Goal: Register for event/course

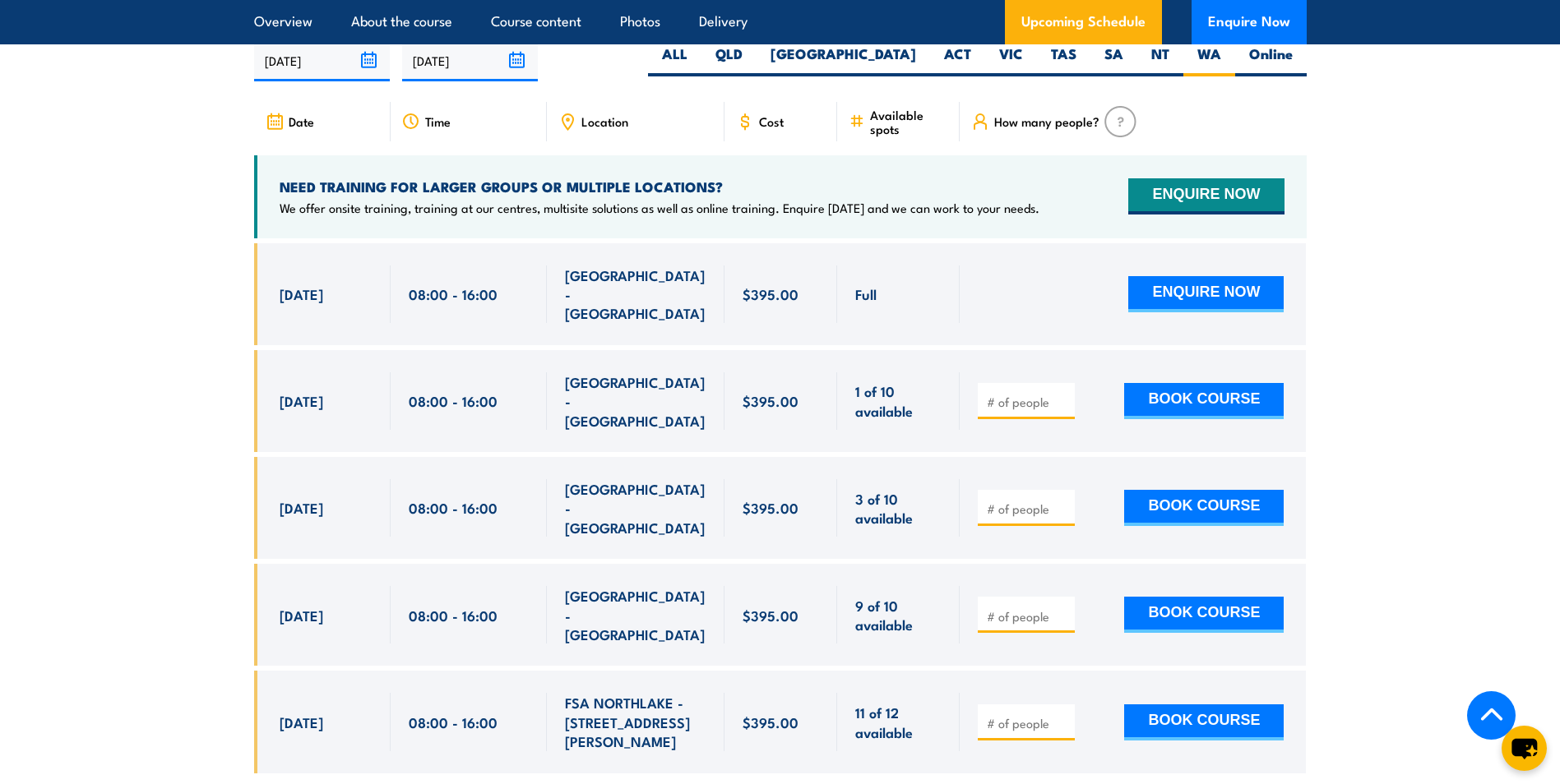
click at [1017, 501] on input "number" at bounding box center [1028, 509] width 82 height 17
click at [1062, 501] on input "1" at bounding box center [1028, 509] width 82 height 17
type input "2"
click at [1062, 501] on input "2" at bounding box center [1028, 509] width 82 height 17
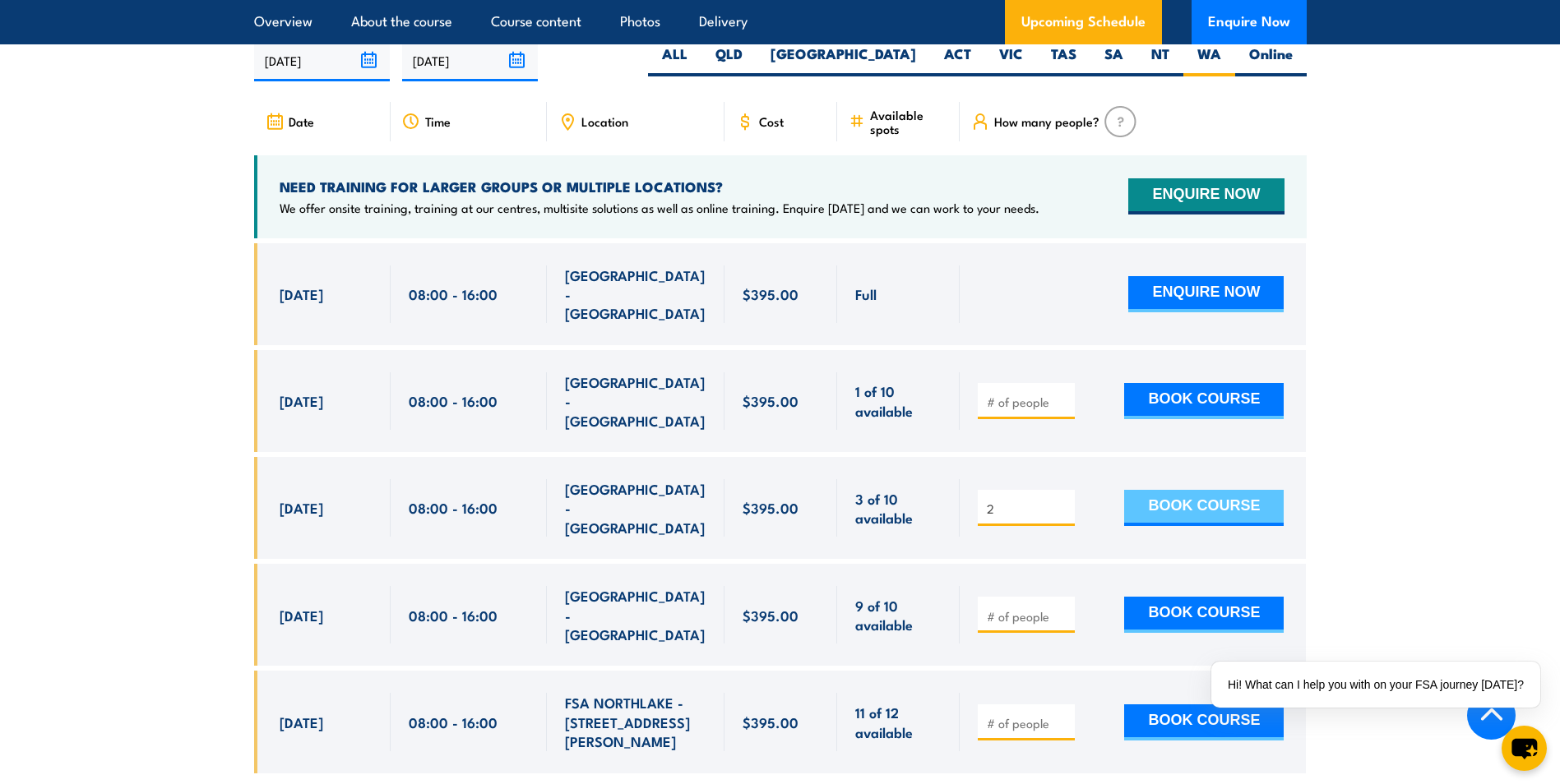
click at [1148, 490] on button "BOOK COURSE" at bounding box center [1204, 508] width 159 height 36
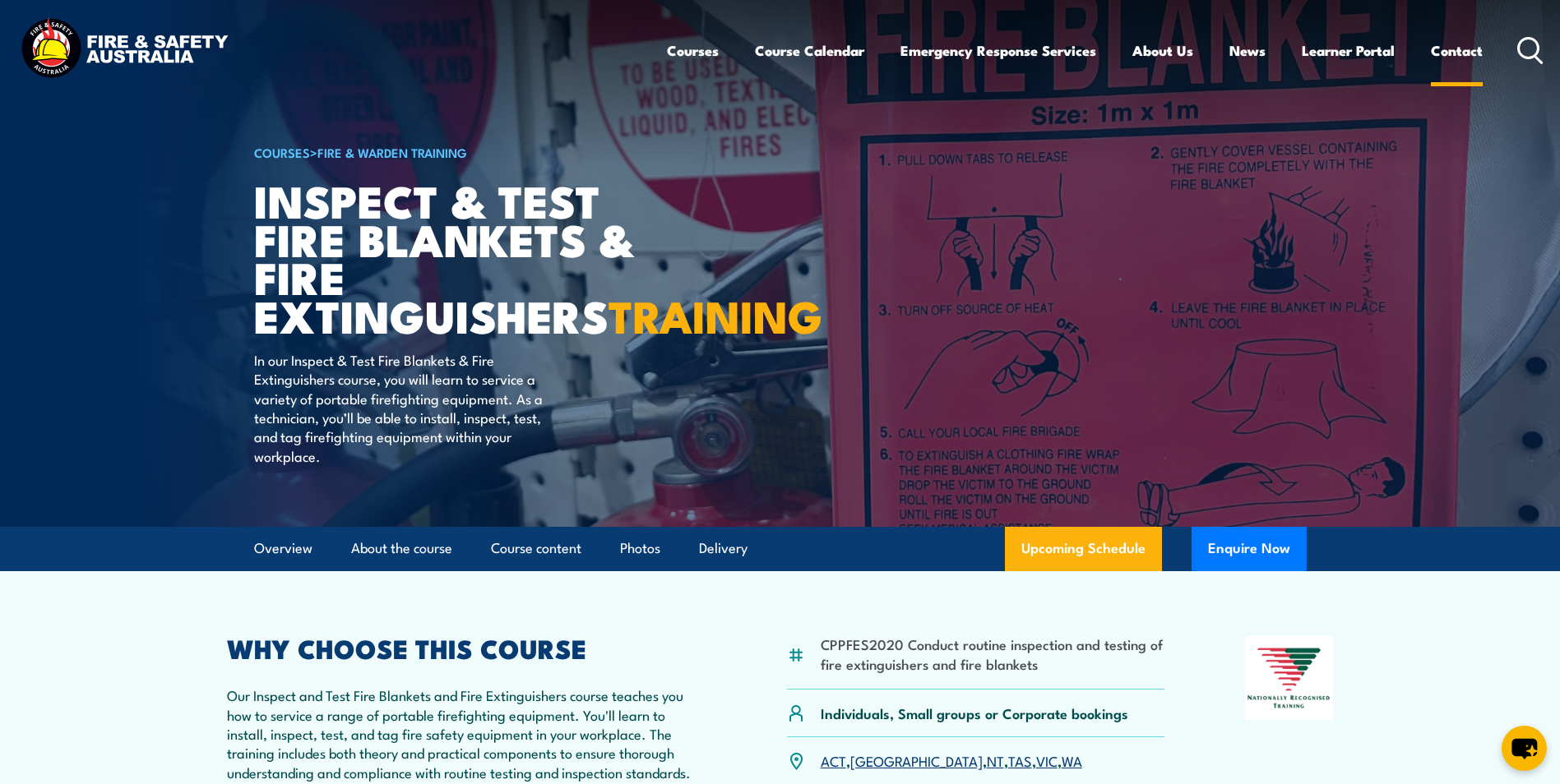
click at [1464, 45] on link "Contact" at bounding box center [1457, 50] width 52 height 44
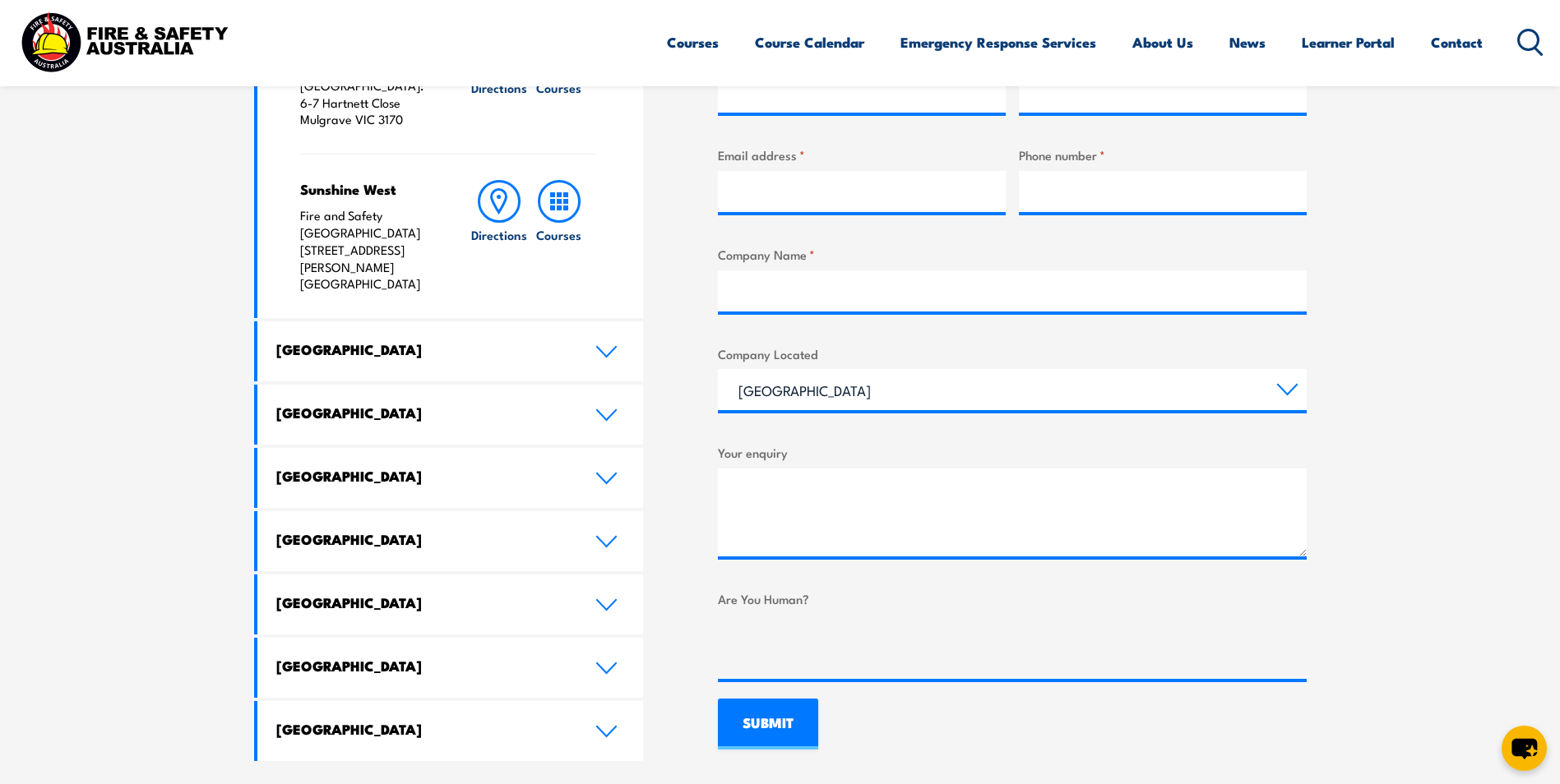
scroll to position [740, 0]
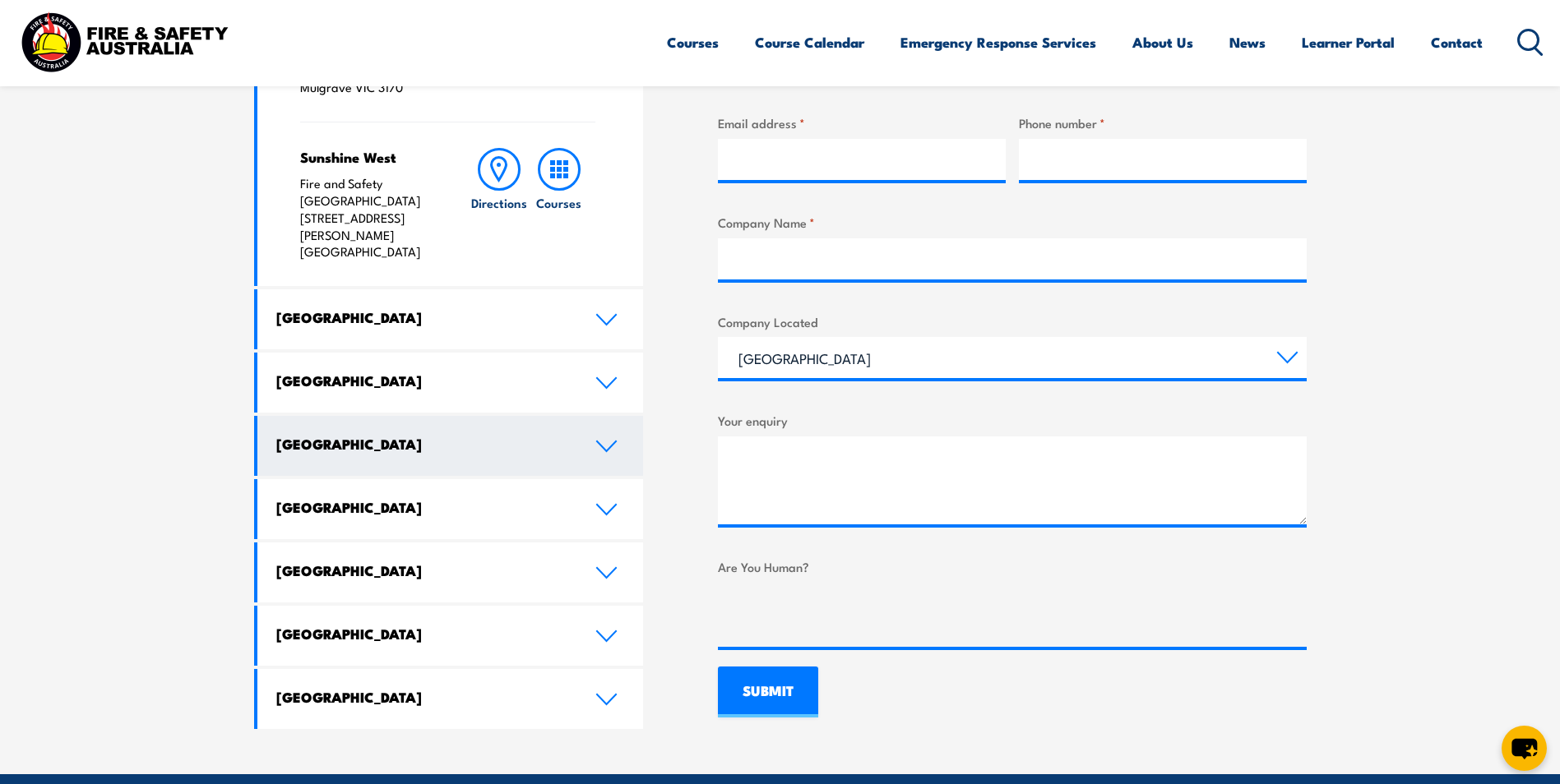
click at [585, 416] on link "Western Australia" at bounding box center [450, 446] width 386 height 60
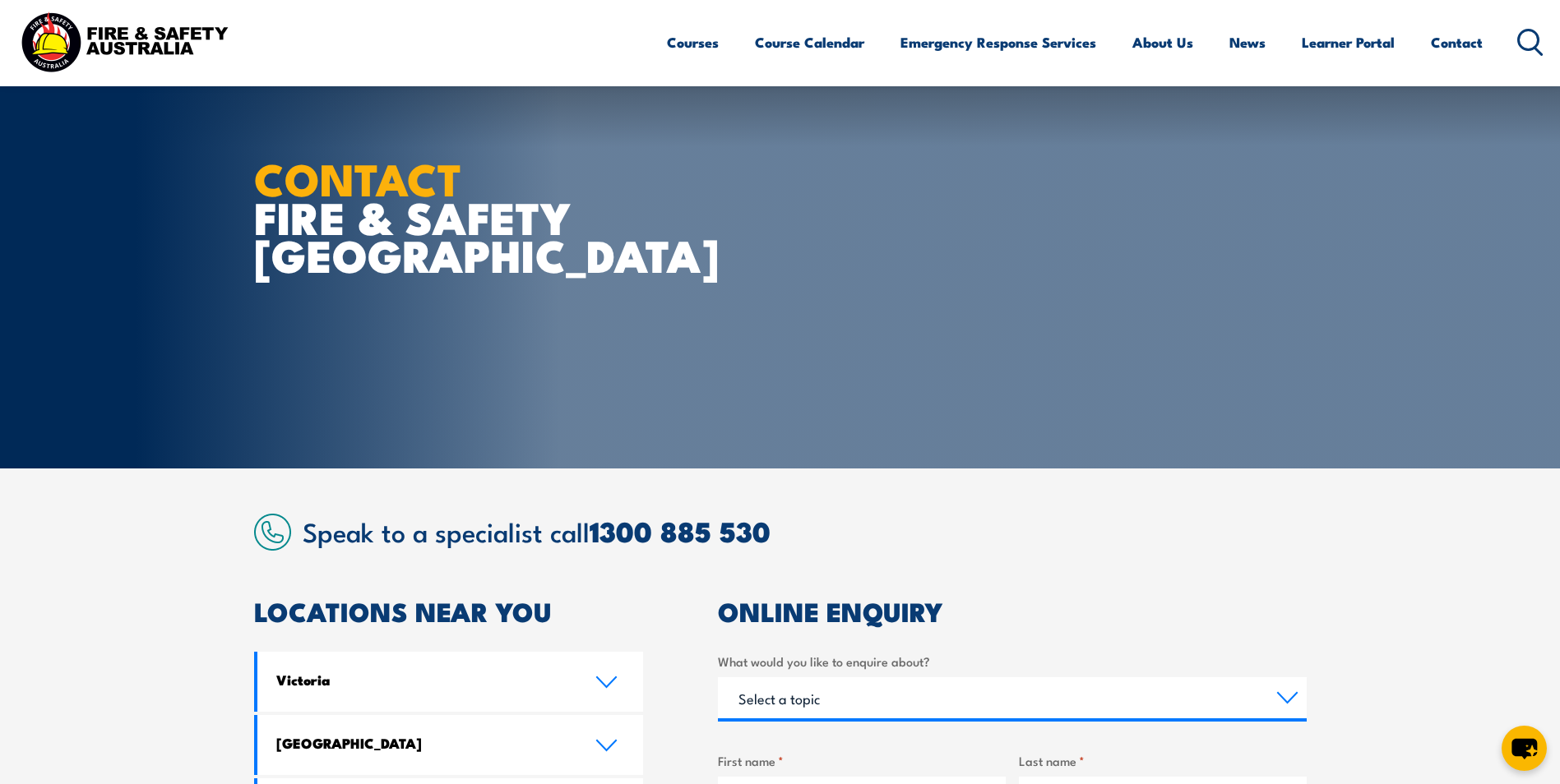
scroll to position [0, 0]
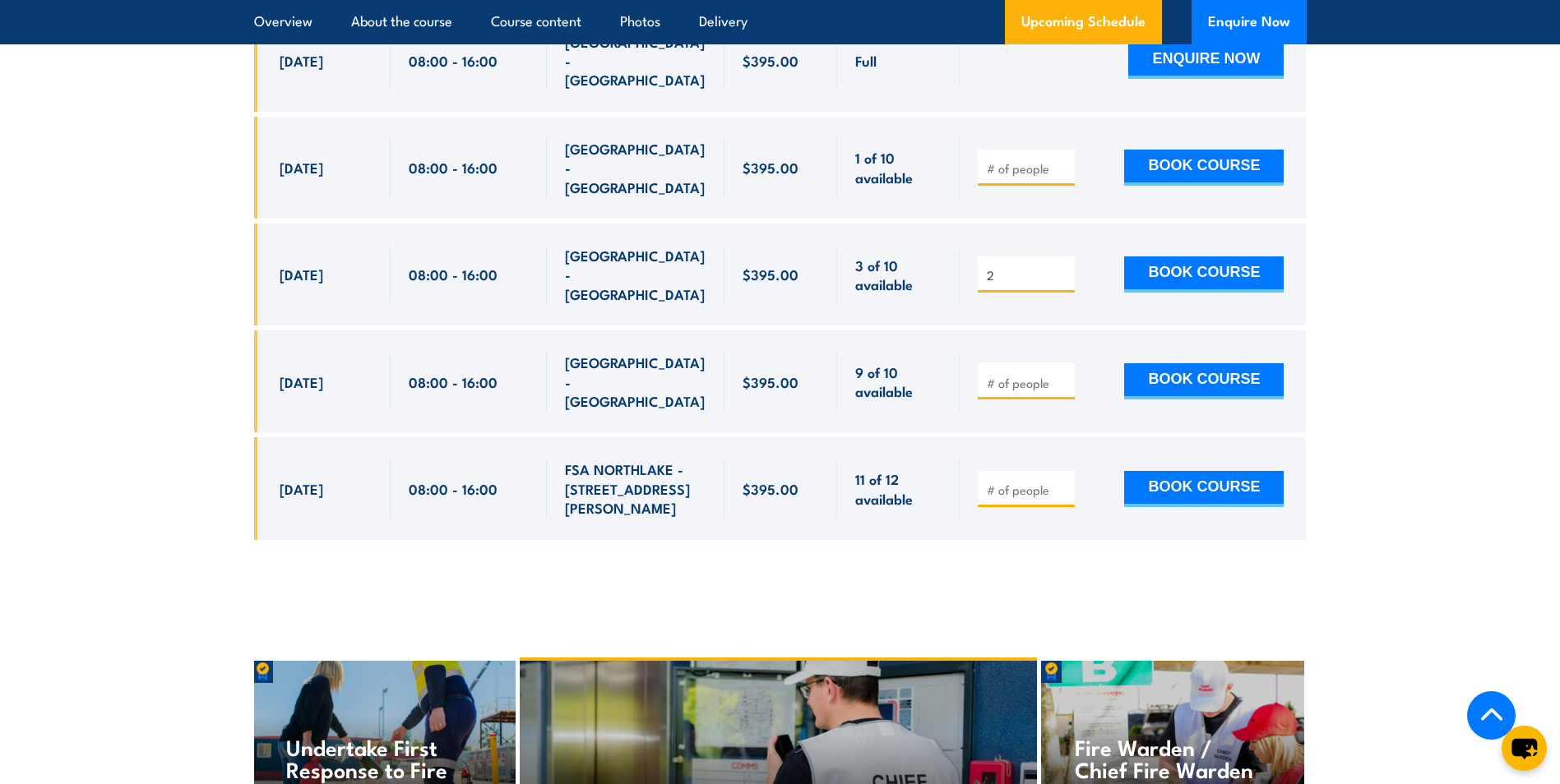
scroll to position [3288, 0]
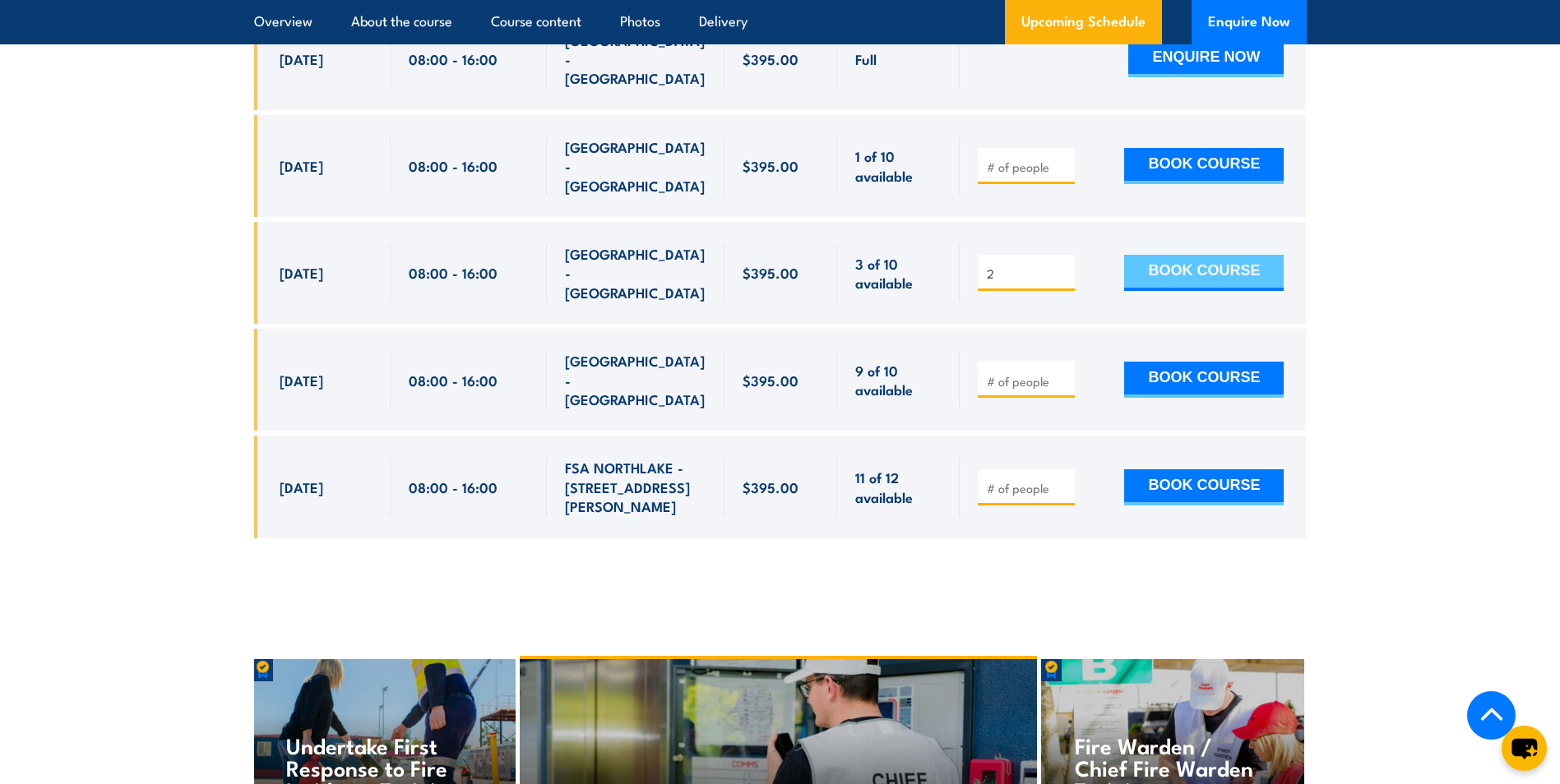
click at [1201, 255] on button "BOOK COURSE" at bounding box center [1204, 272] width 159 height 36
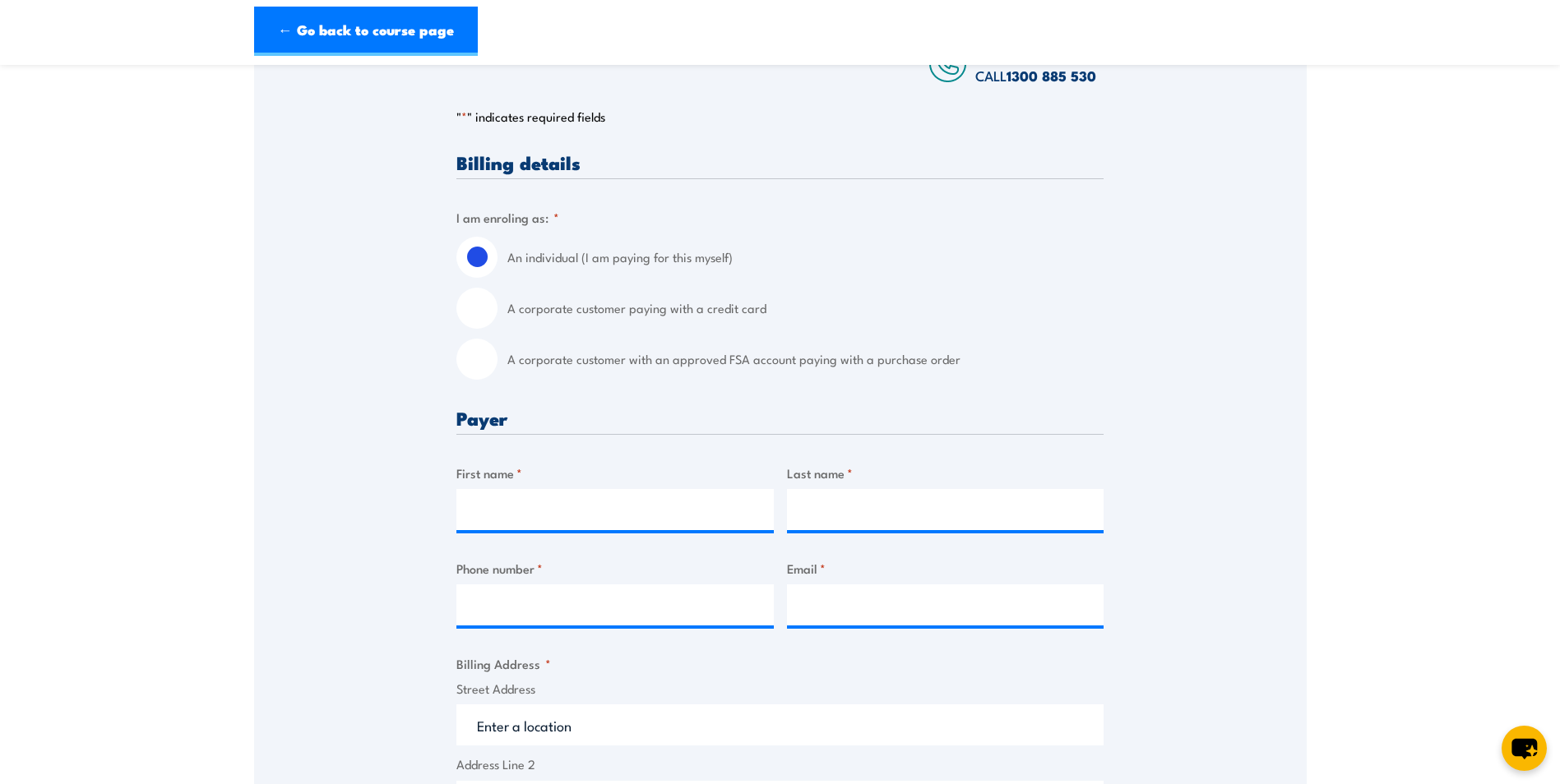
scroll to position [329, 0]
click at [489, 312] on input "A corporate customer paying with a credit card" at bounding box center [477, 307] width 41 height 41
radio input "true"
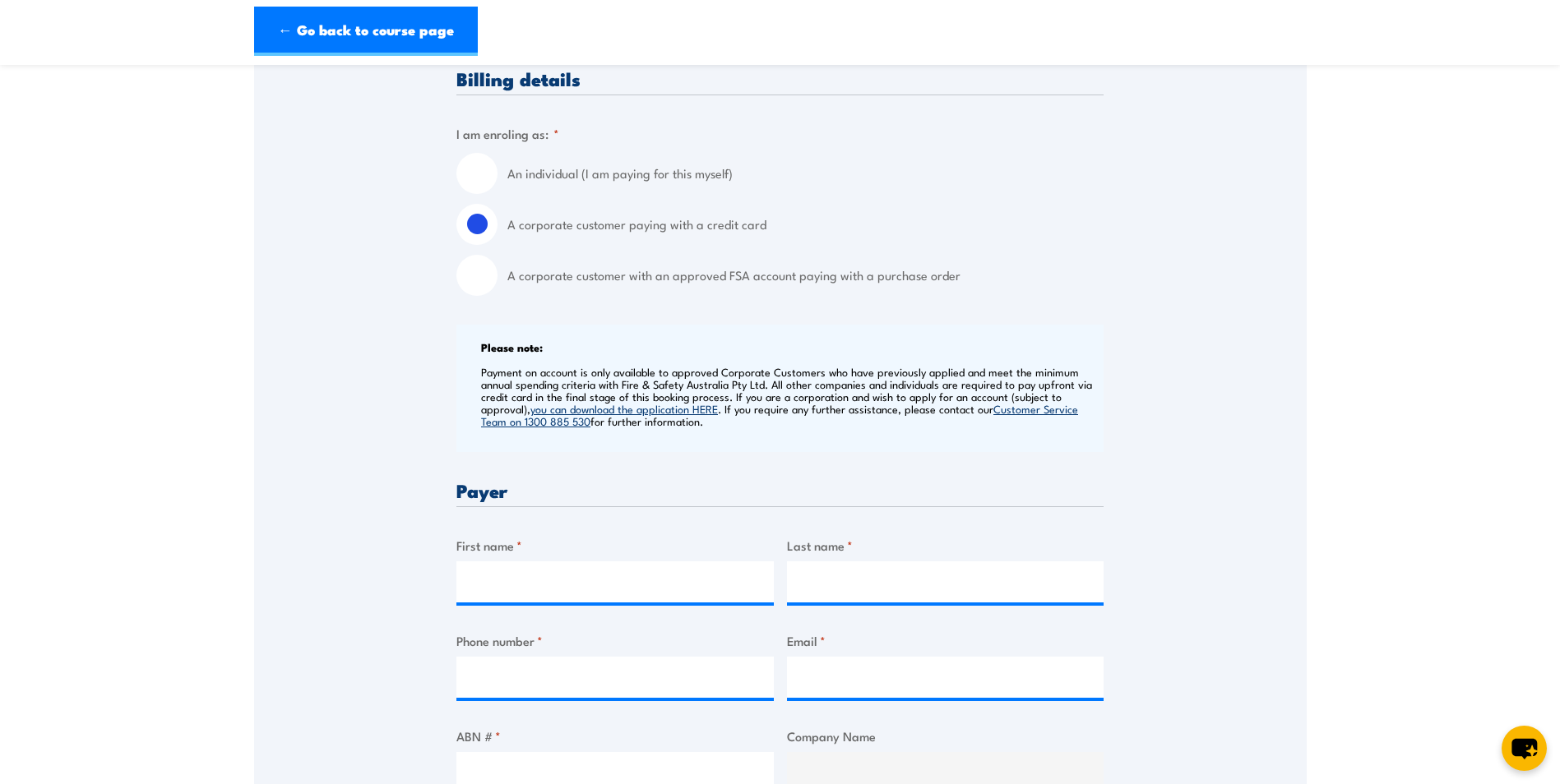
scroll to position [493, 0]
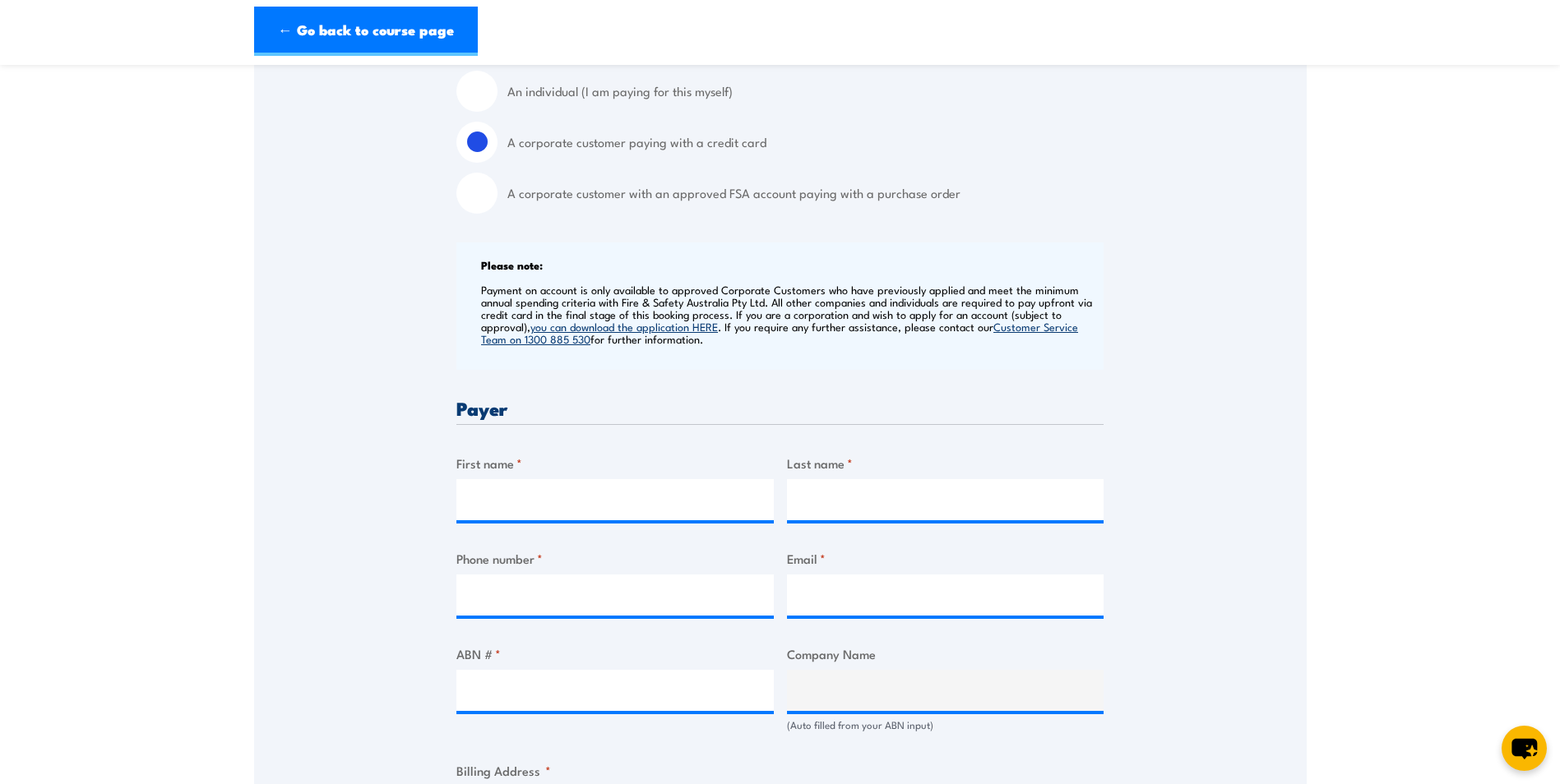
click at [630, 326] on link "you can download the application HERE" at bounding box center [624, 327] width 188 height 15
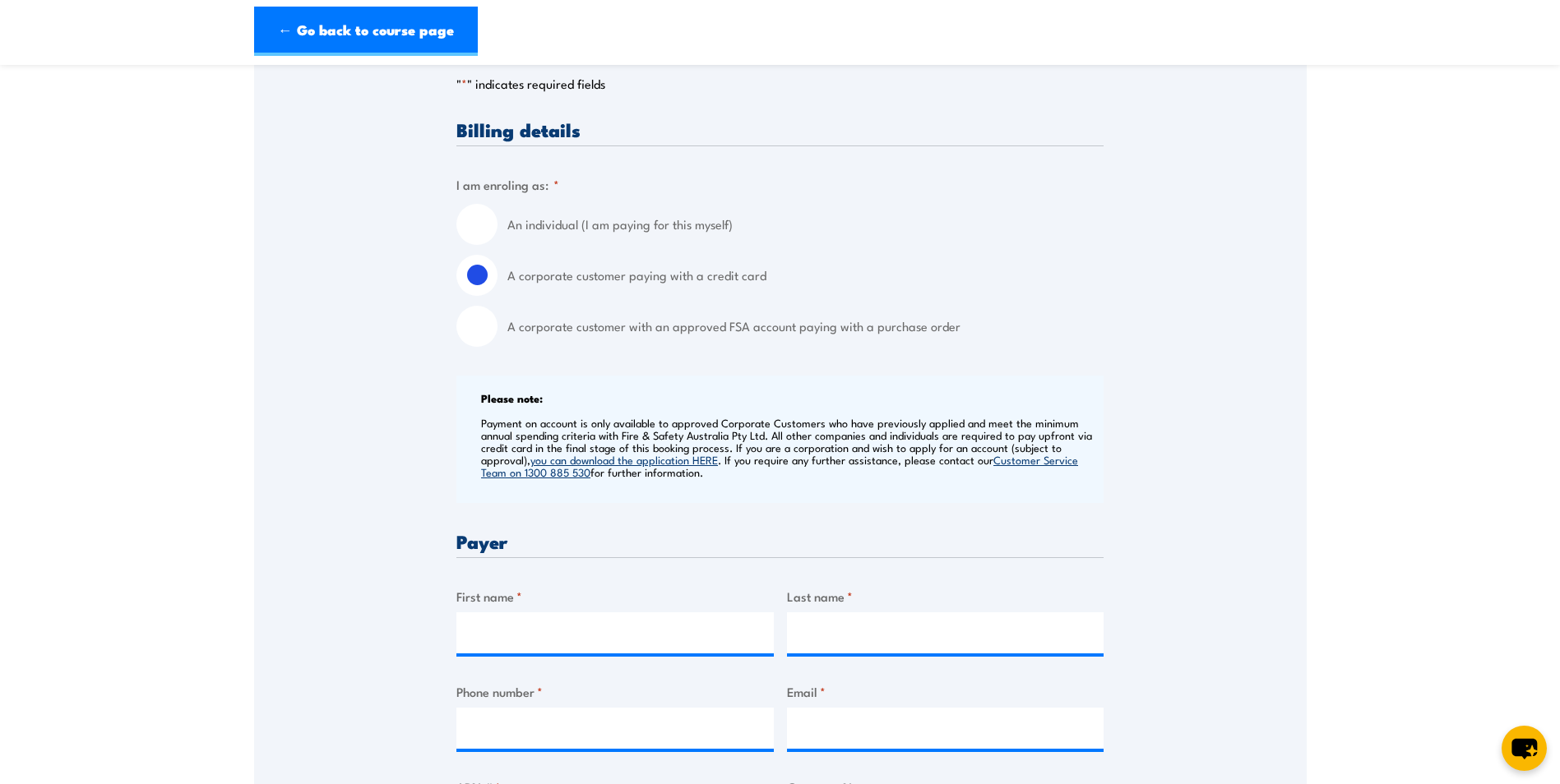
scroll to position [0, 0]
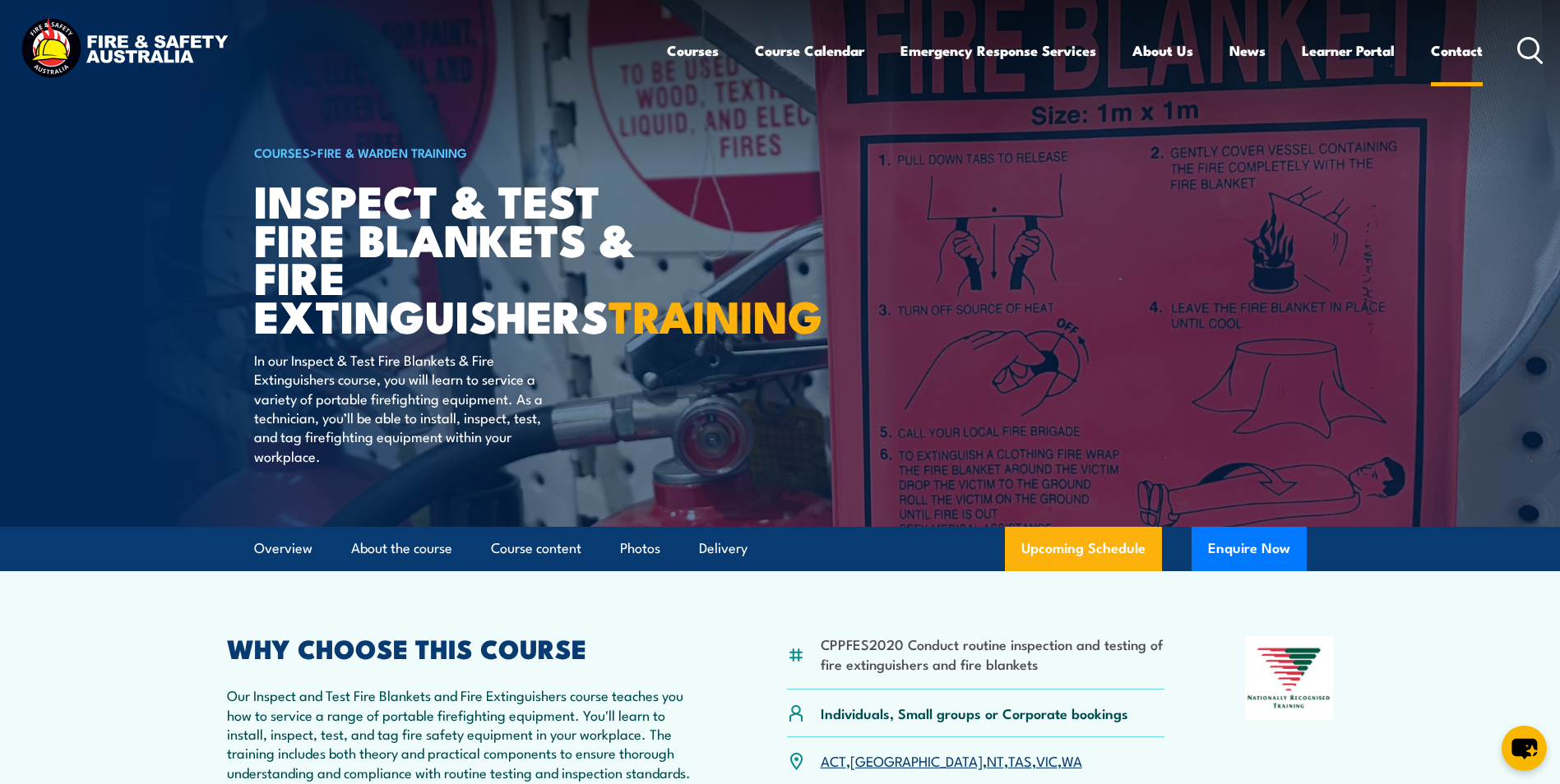
click at [1453, 45] on link "Contact" at bounding box center [1457, 50] width 52 height 44
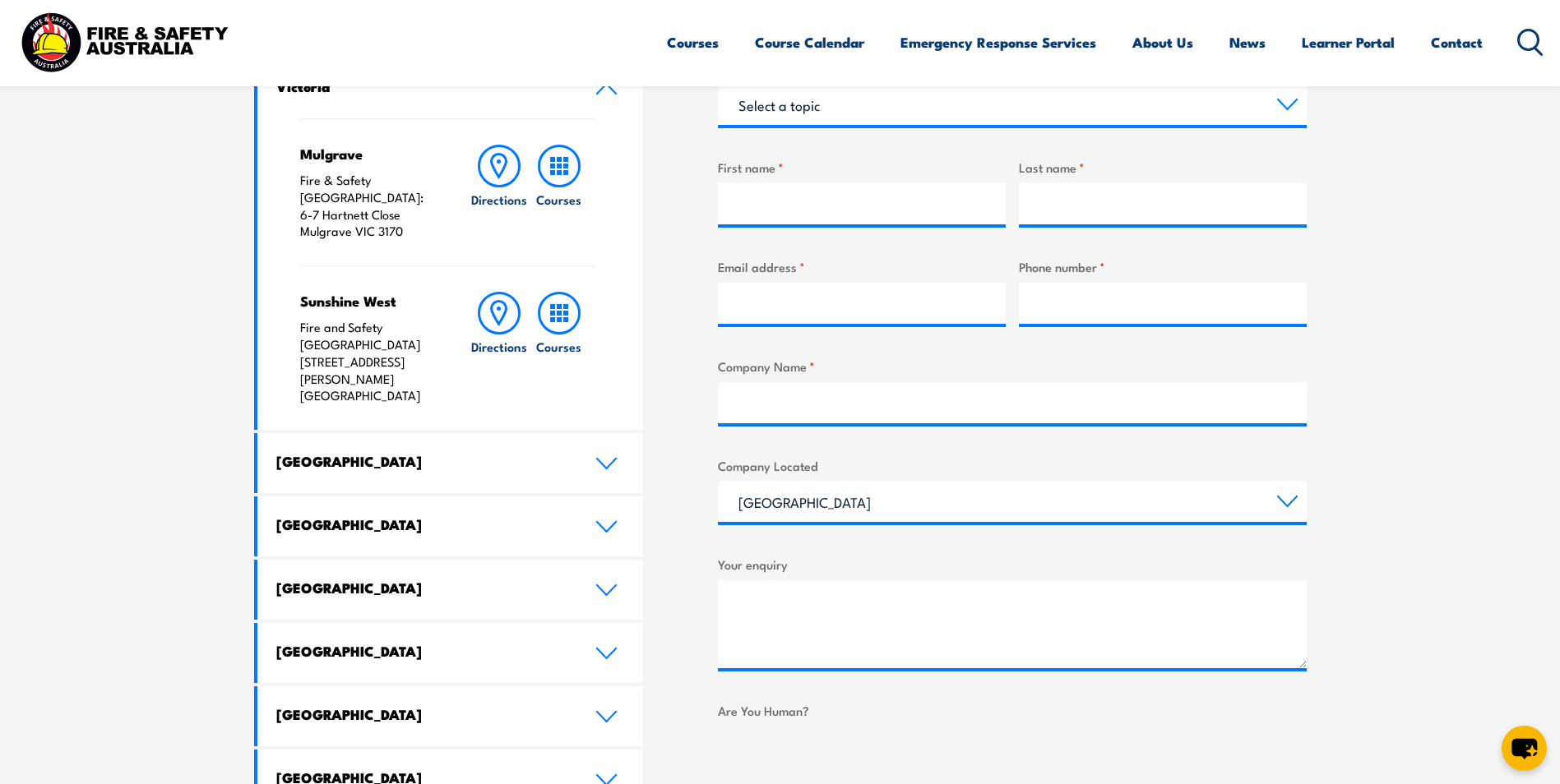
scroll to position [740, 0]
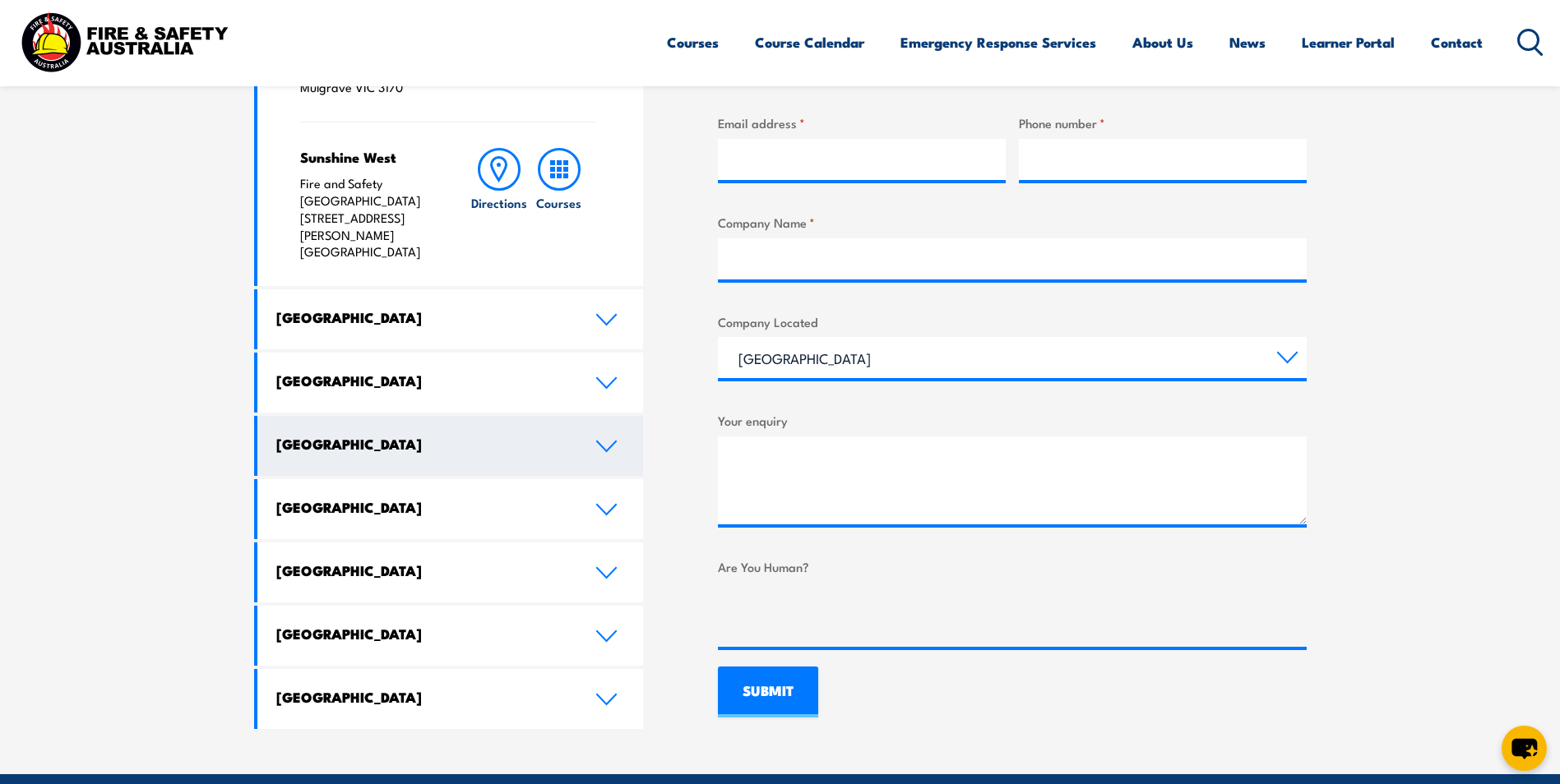
click at [421, 435] on h4 "Western Australia" at bounding box center [423, 444] width 294 height 18
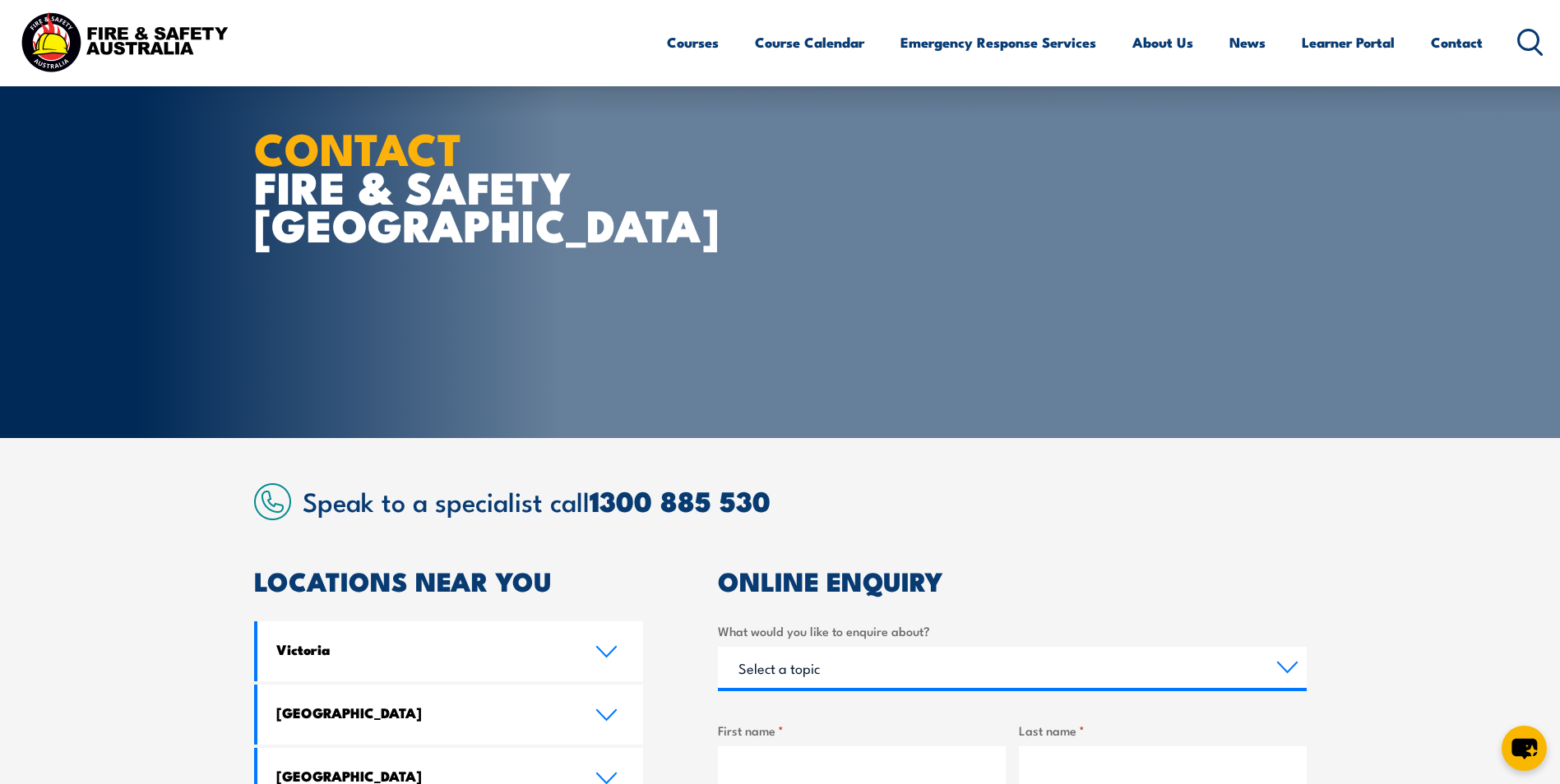
scroll to position [0, 0]
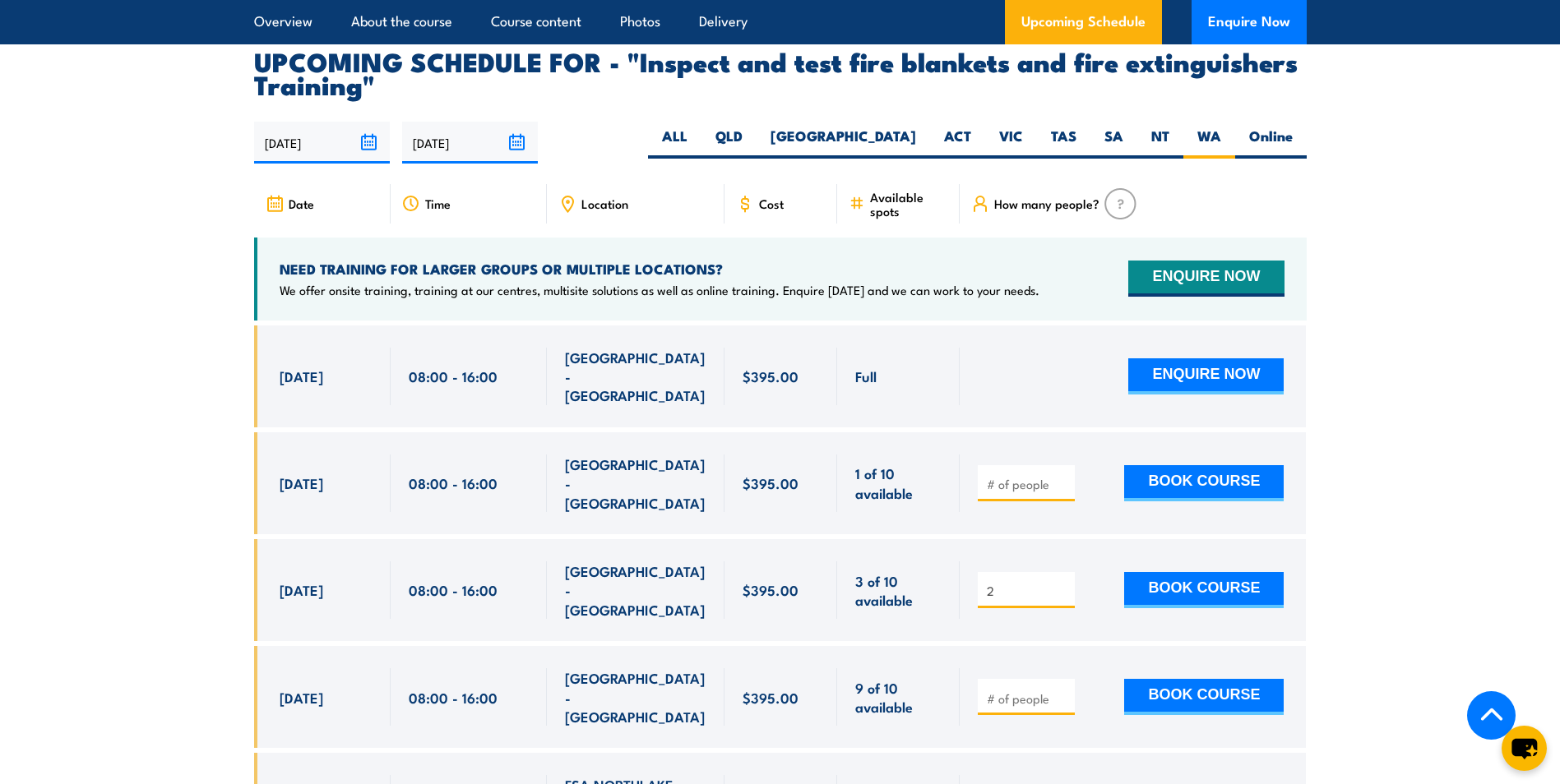
scroll to position [2959, 0]
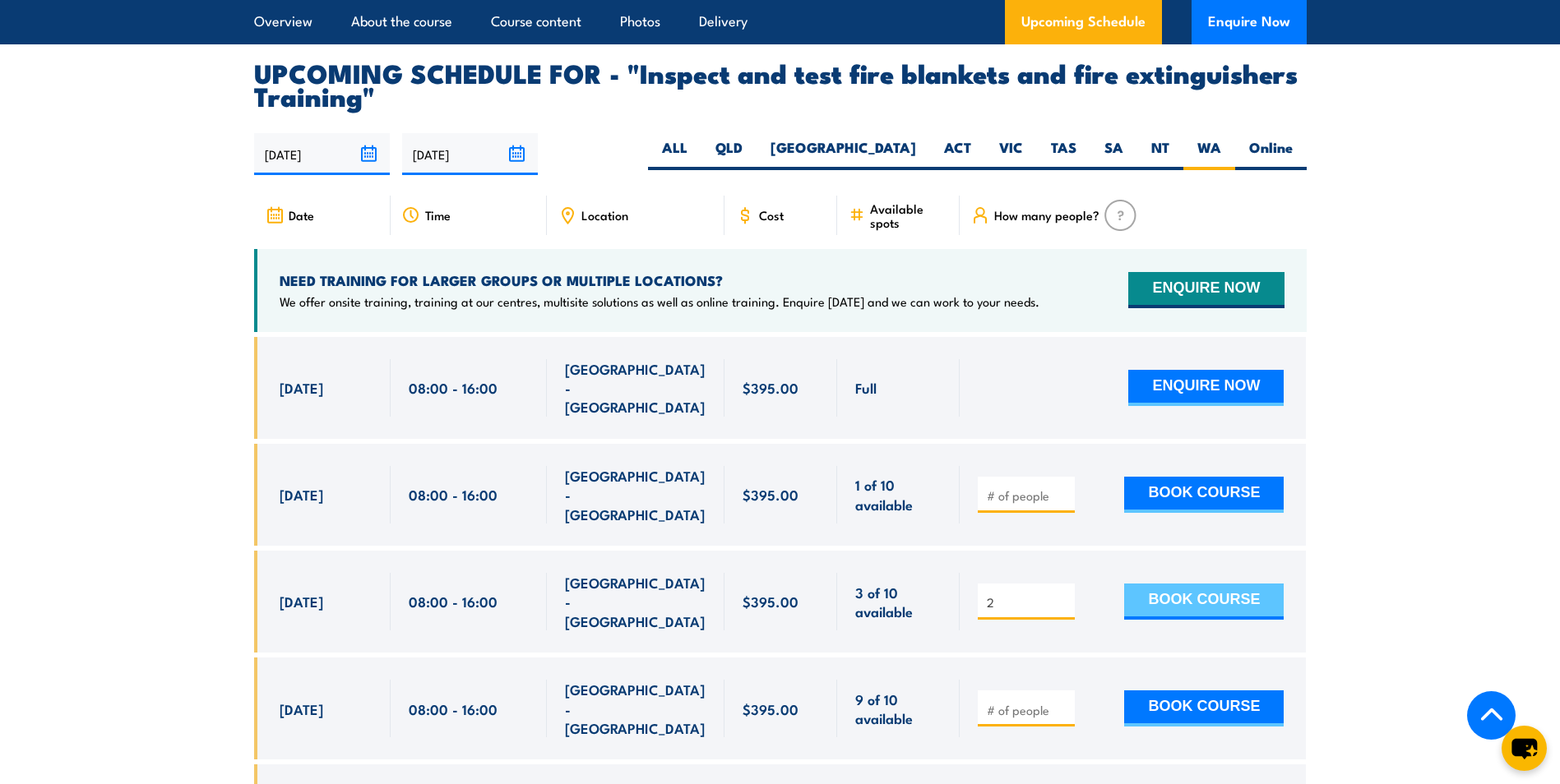
click at [1212, 596] on button "BOOK COURSE" at bounding box center [1204, 601] width 159 height 36
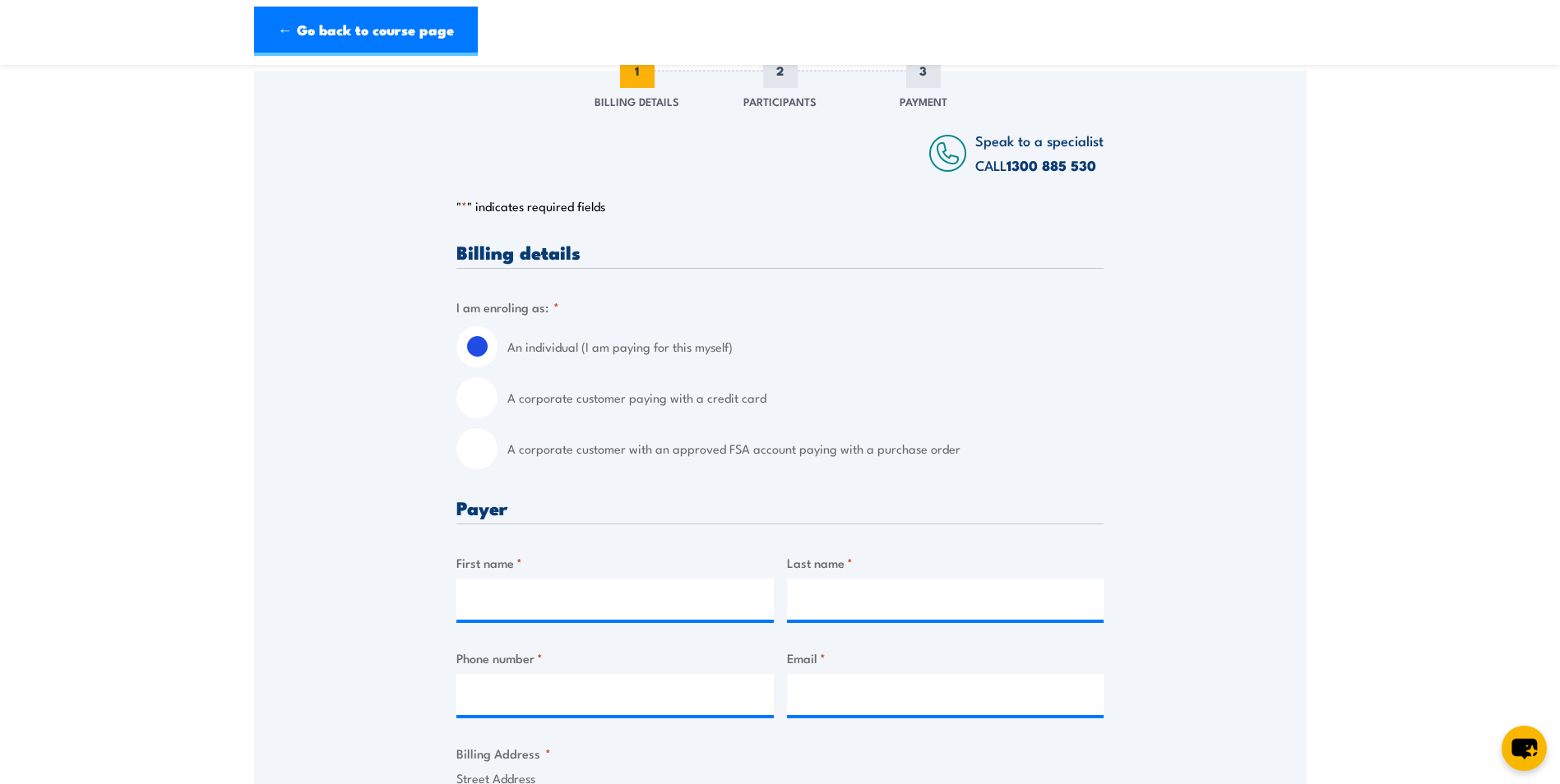
scroll to position [329, 0]
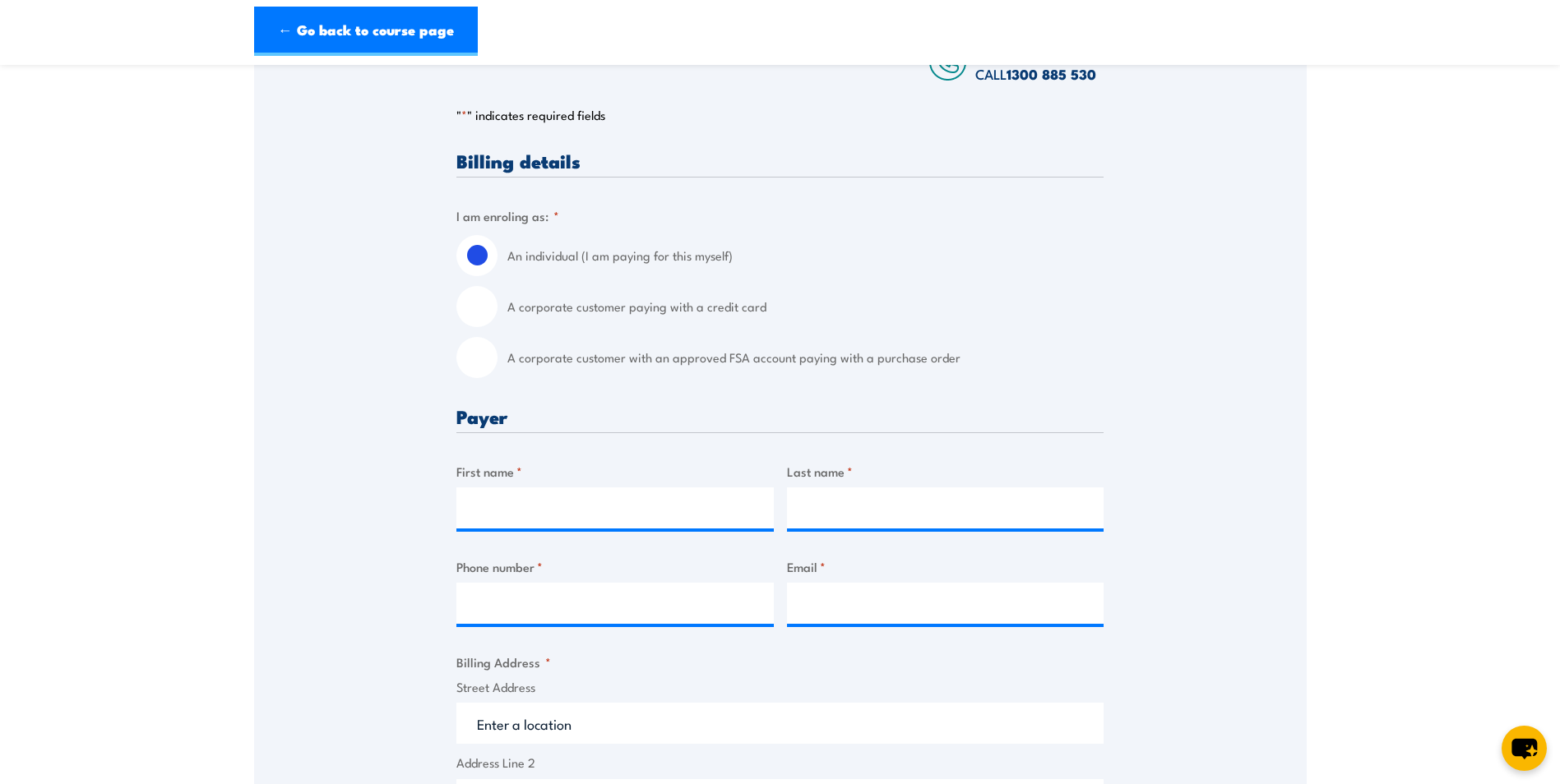
click at [463, 305] on input "A corporate customer paying with a credit card" at bounding box center [477, 307] width 41 height 41
radio input "true"
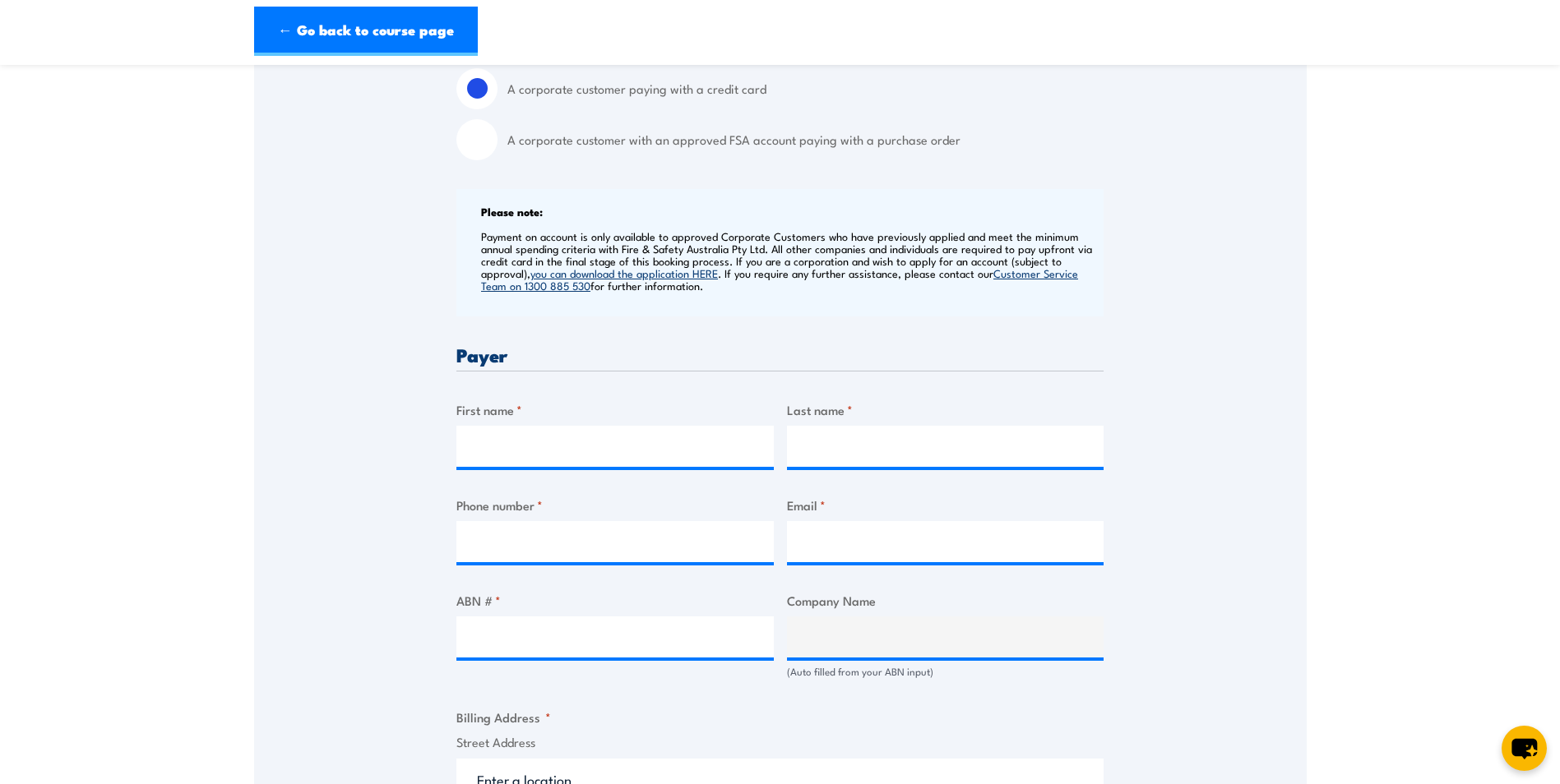
scroll to position [575, 0]
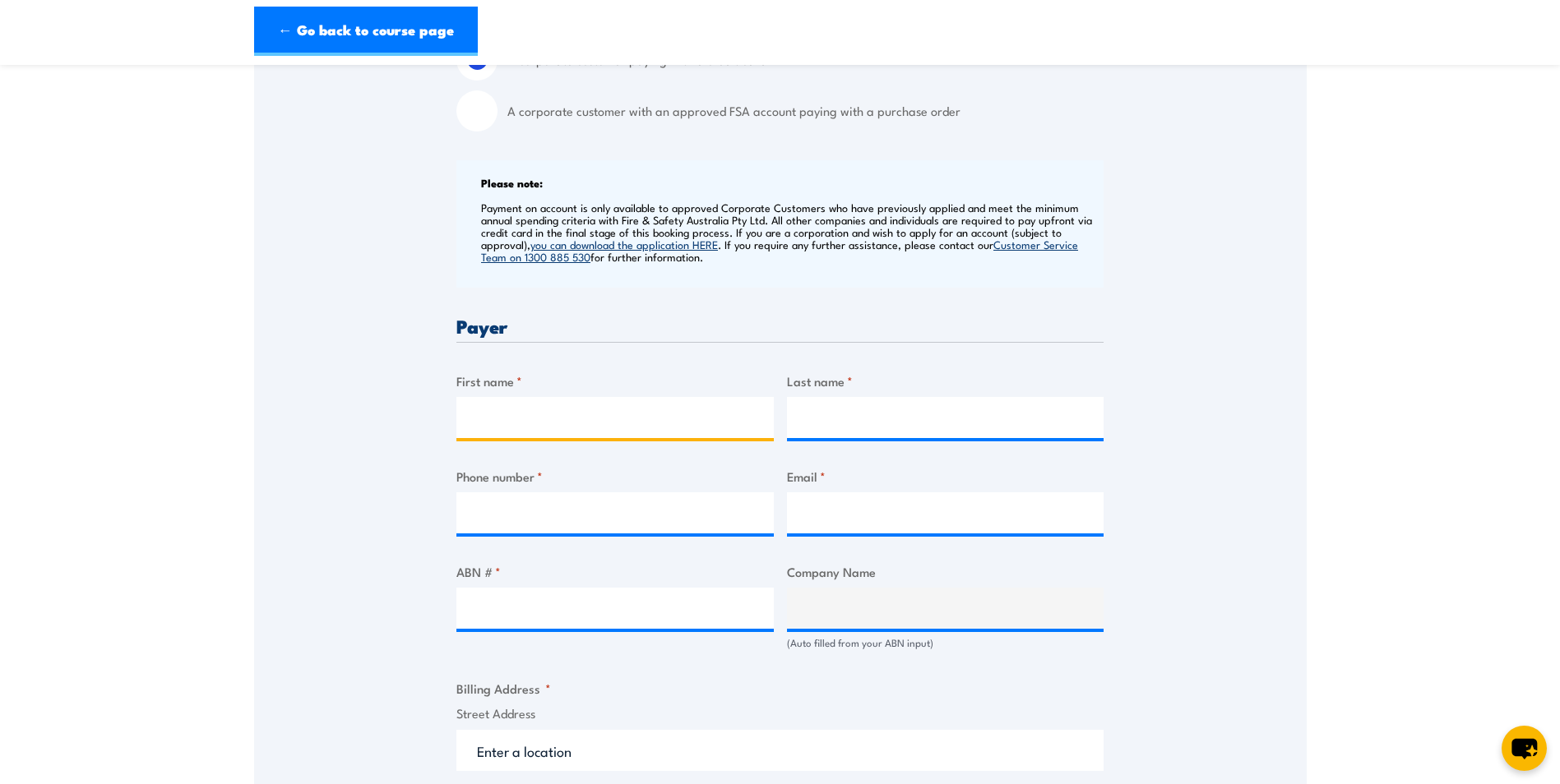
click at [535, 424] on input "First name *" at bounding box center [615, 417] width 318 height 41
type input "[PERSON_NAME]"
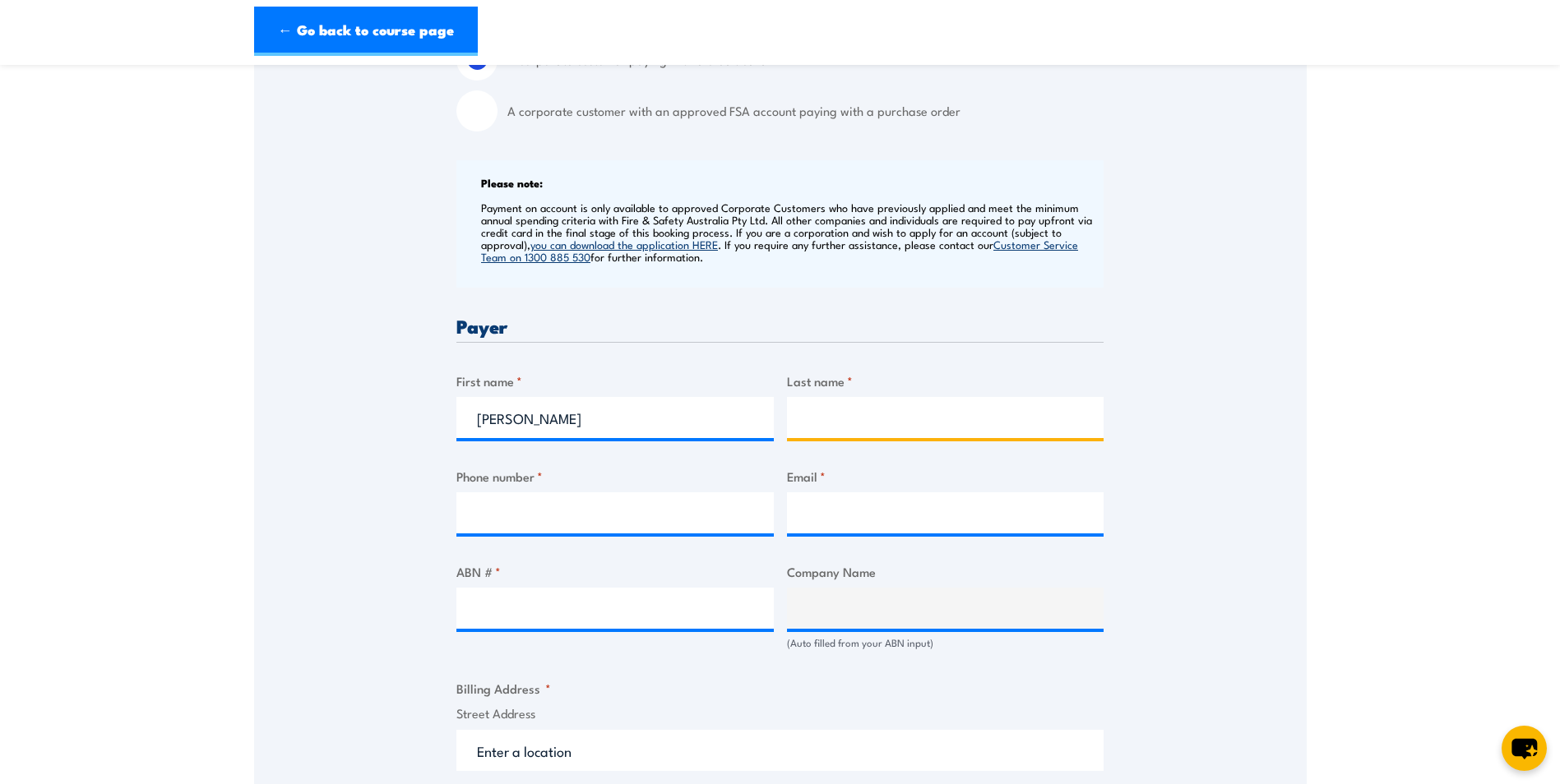
click at [865, 422] on input "Last name *" at bounding box center [945, 417] width 318 height 41
type input "O'Hara"
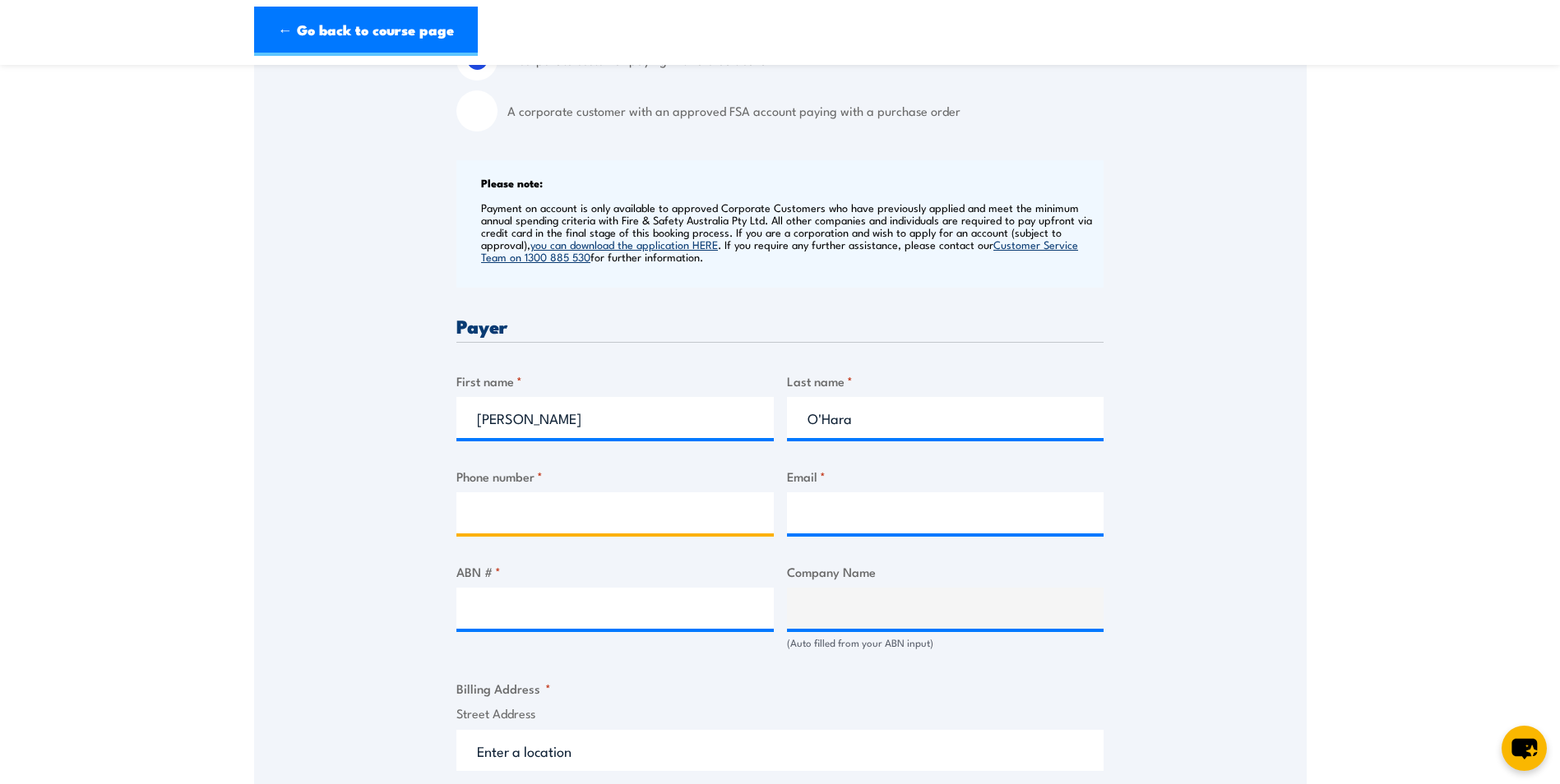
click at [488, 512] on input "Phone number *" at bounding box center [615, 513] width 318 height 41
type input "0409688803"
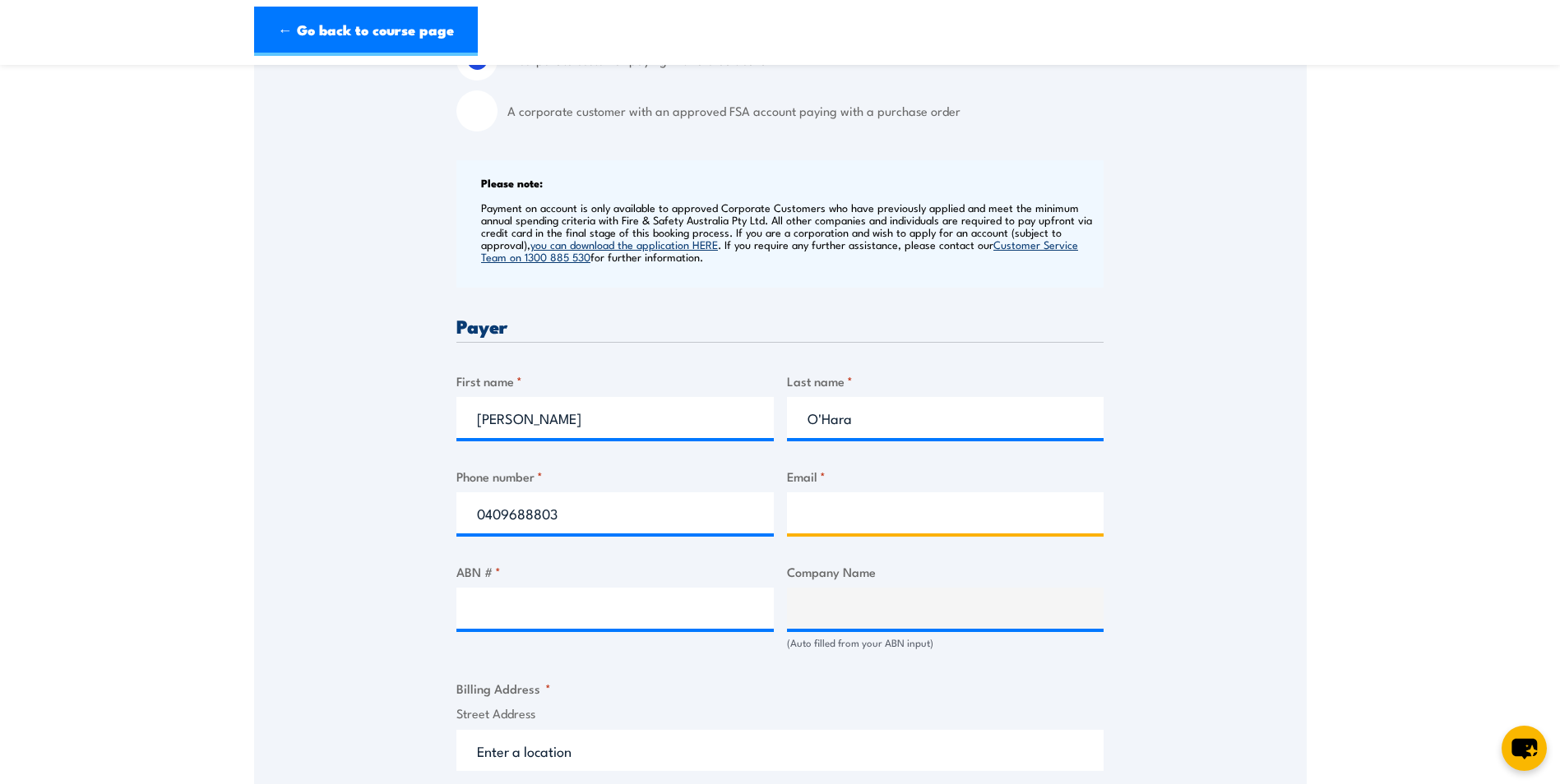
click at [870, 517] on input "Email *" at bounding box center [945, 513] width 318 height 41
click at [917, 512] on input "Email *" at bounding box center [945, 513] width 318 height 41
type input "[EMAIL_ADDRESS][DOMAIN_NAME]"
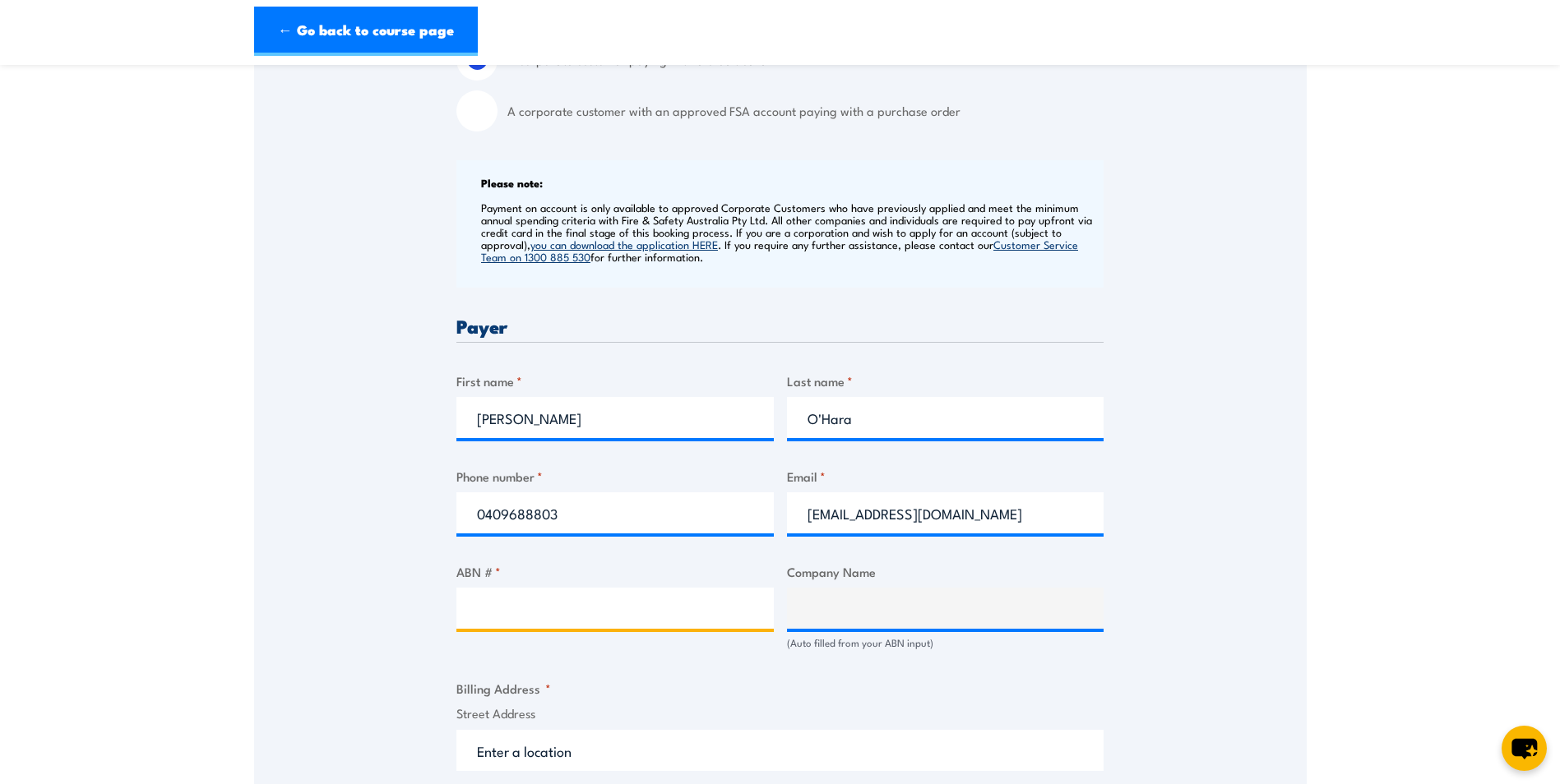
click at [556, 599] on input "ABN # *" at bounding box center [615, 608] width 318 height 41
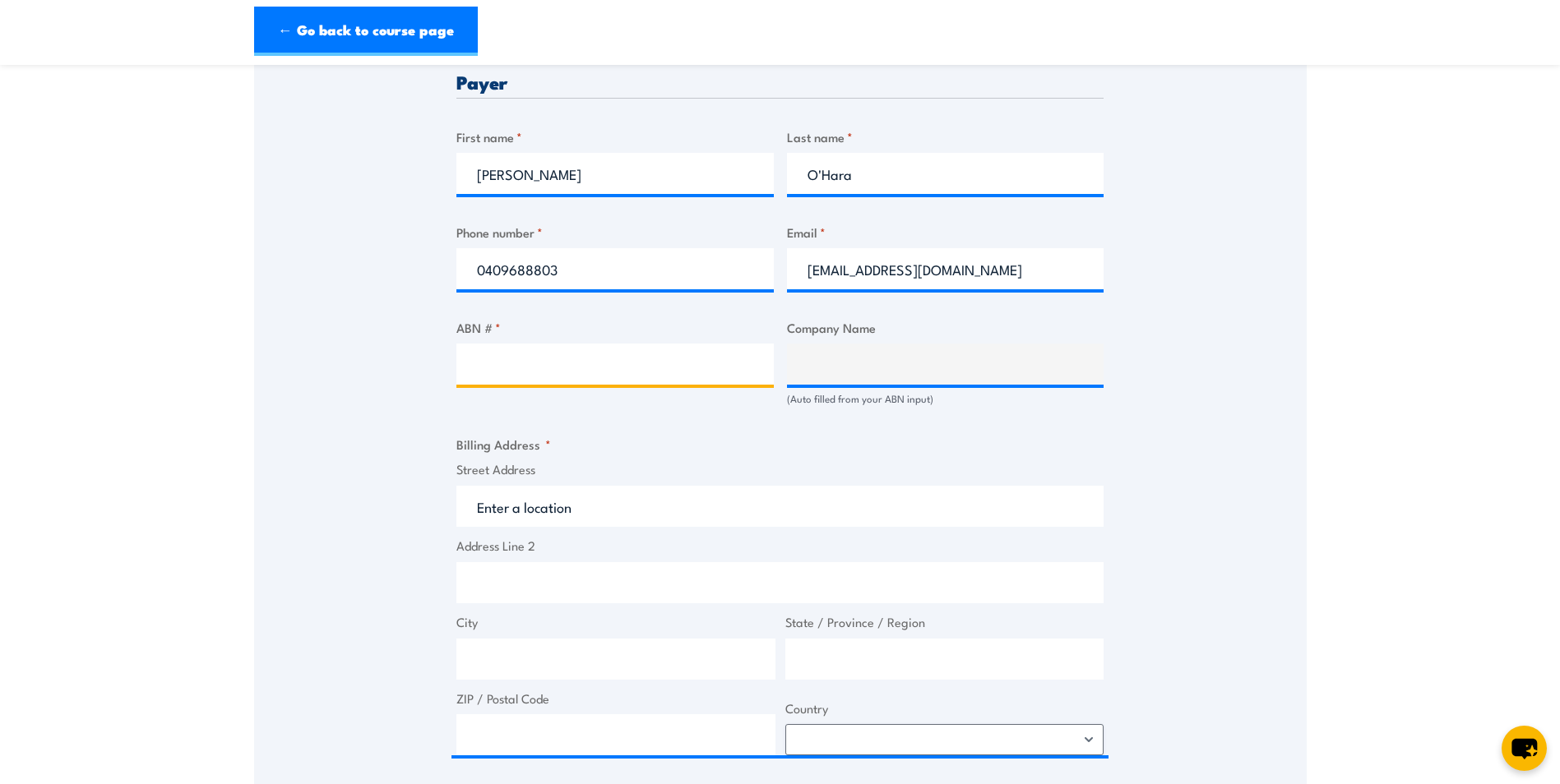
scroll to position [823, 0]
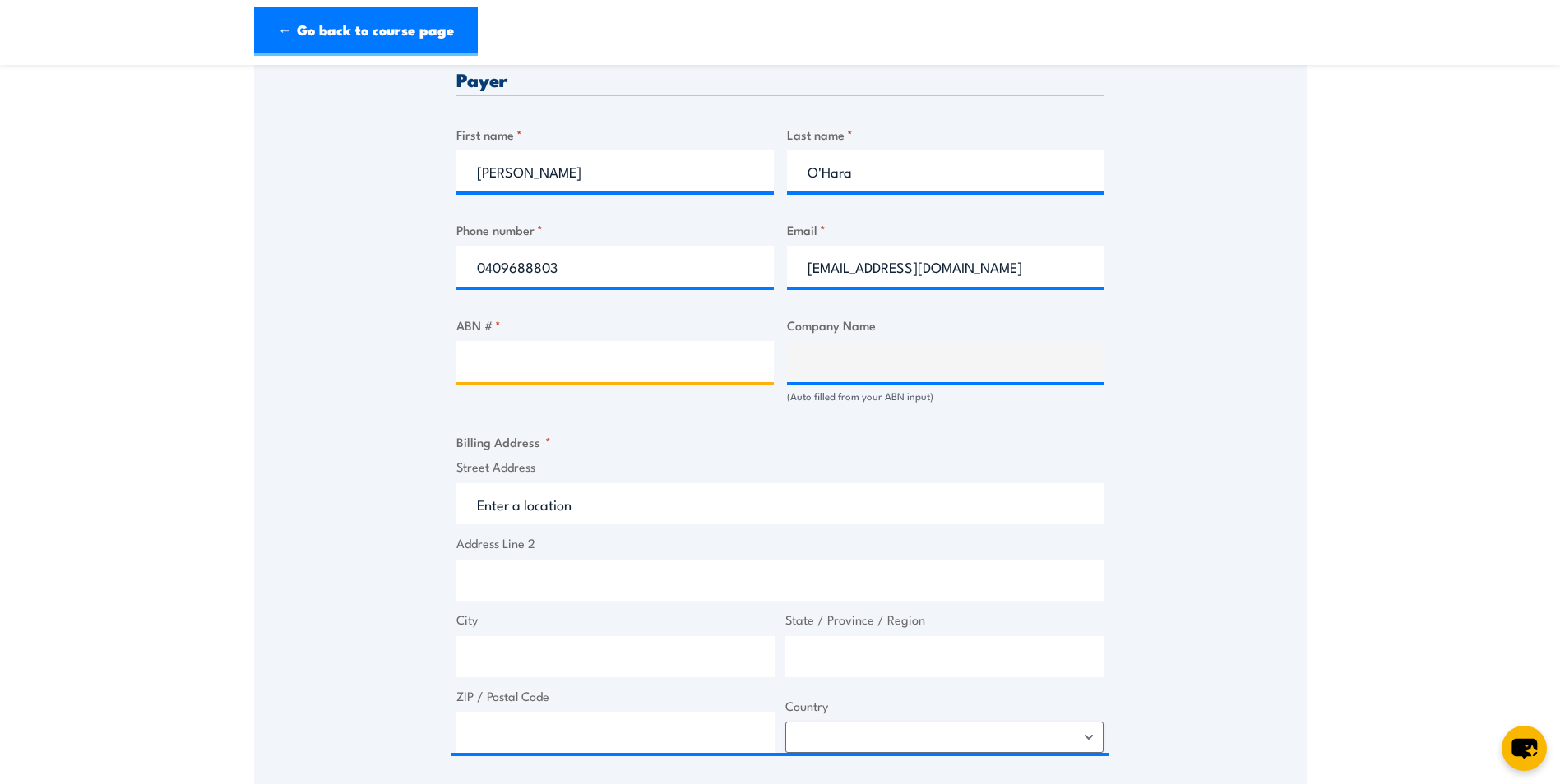
click at [513, 374] on input "ABN # *" at bounding box center [615, 361] width 318 height 41
type input "23080939135"
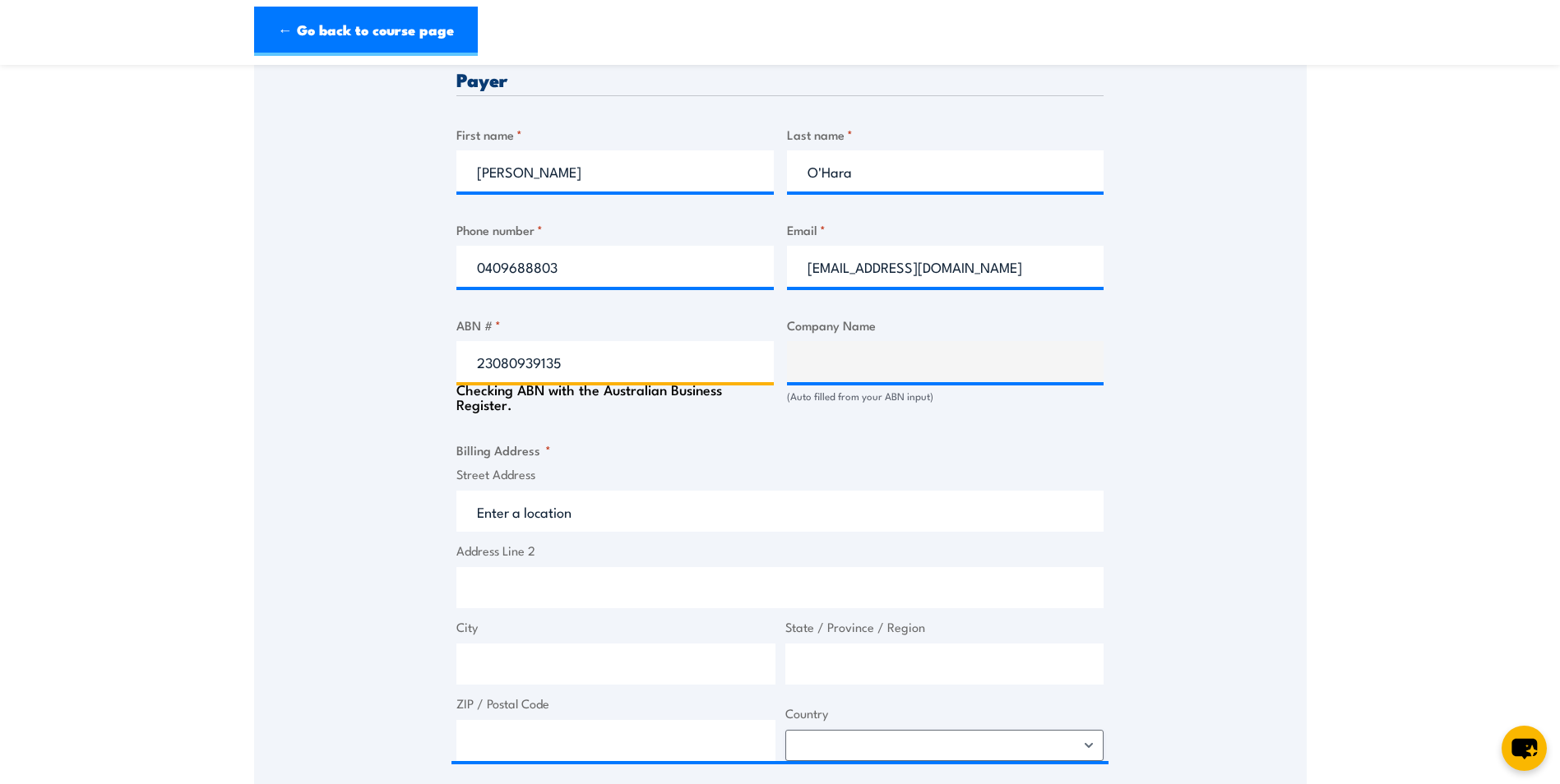
type input "MEEKA METALS LIMITED"
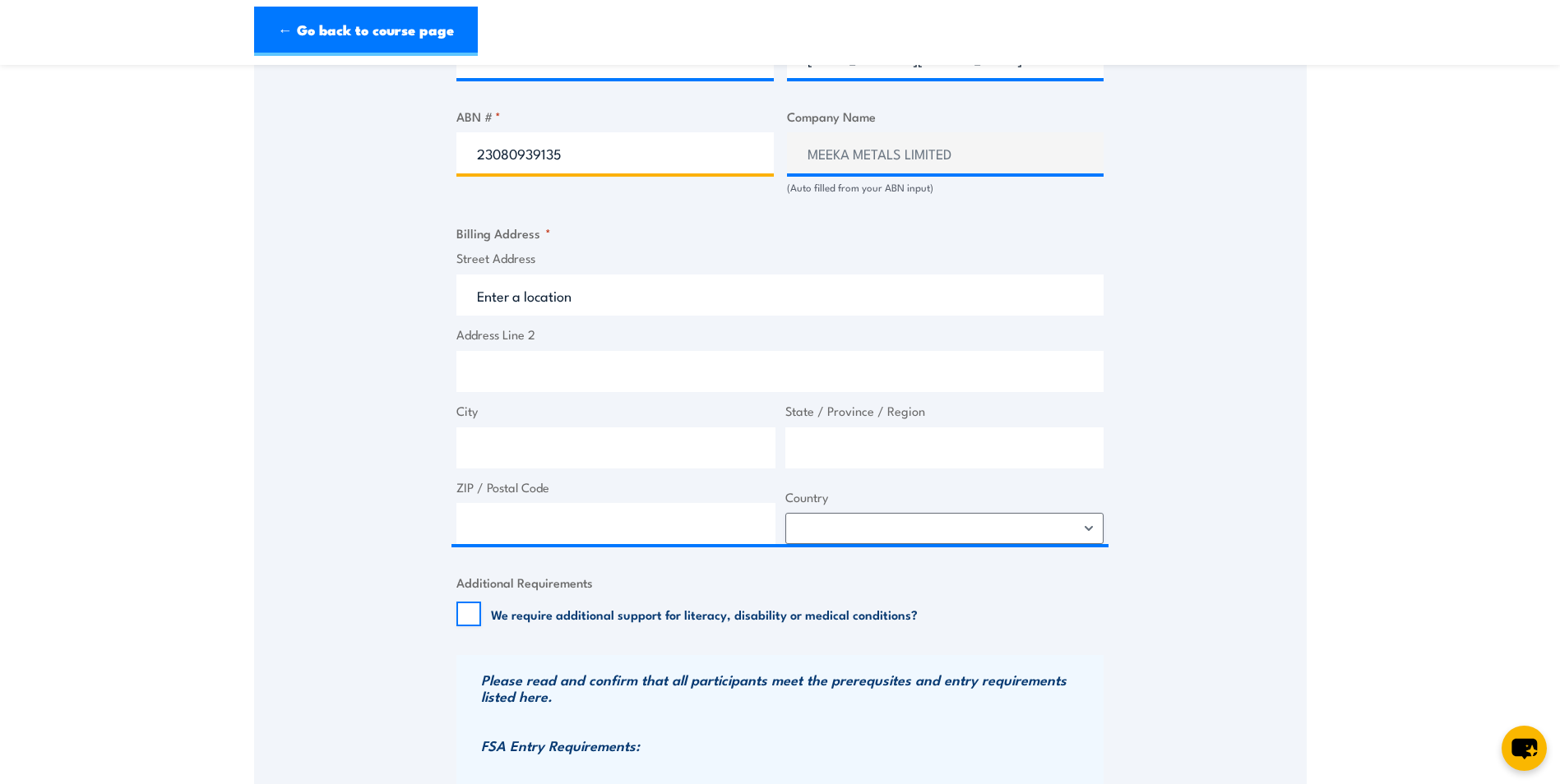
scroll to position [1069, 0]
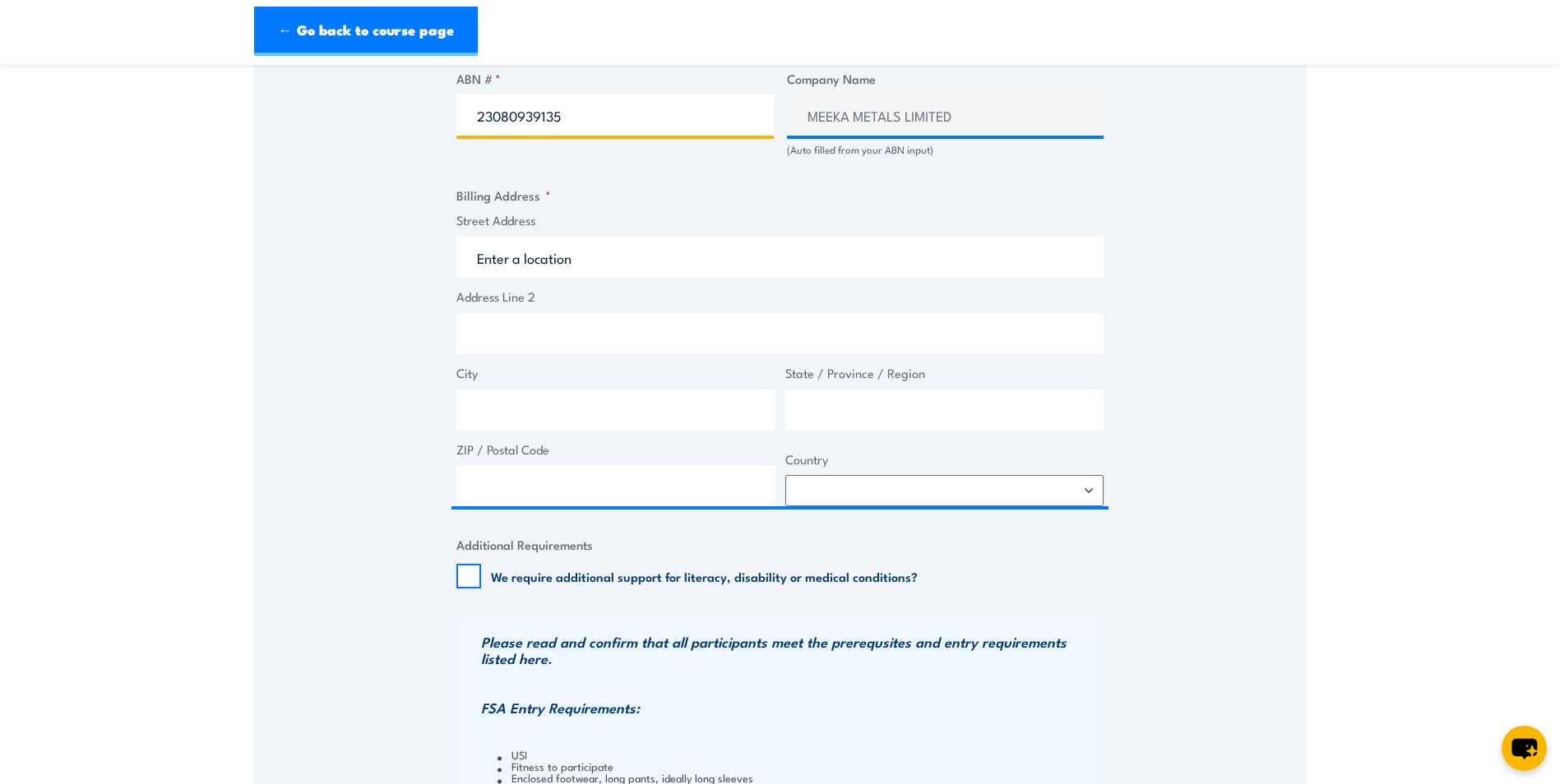
type input "23080939135"
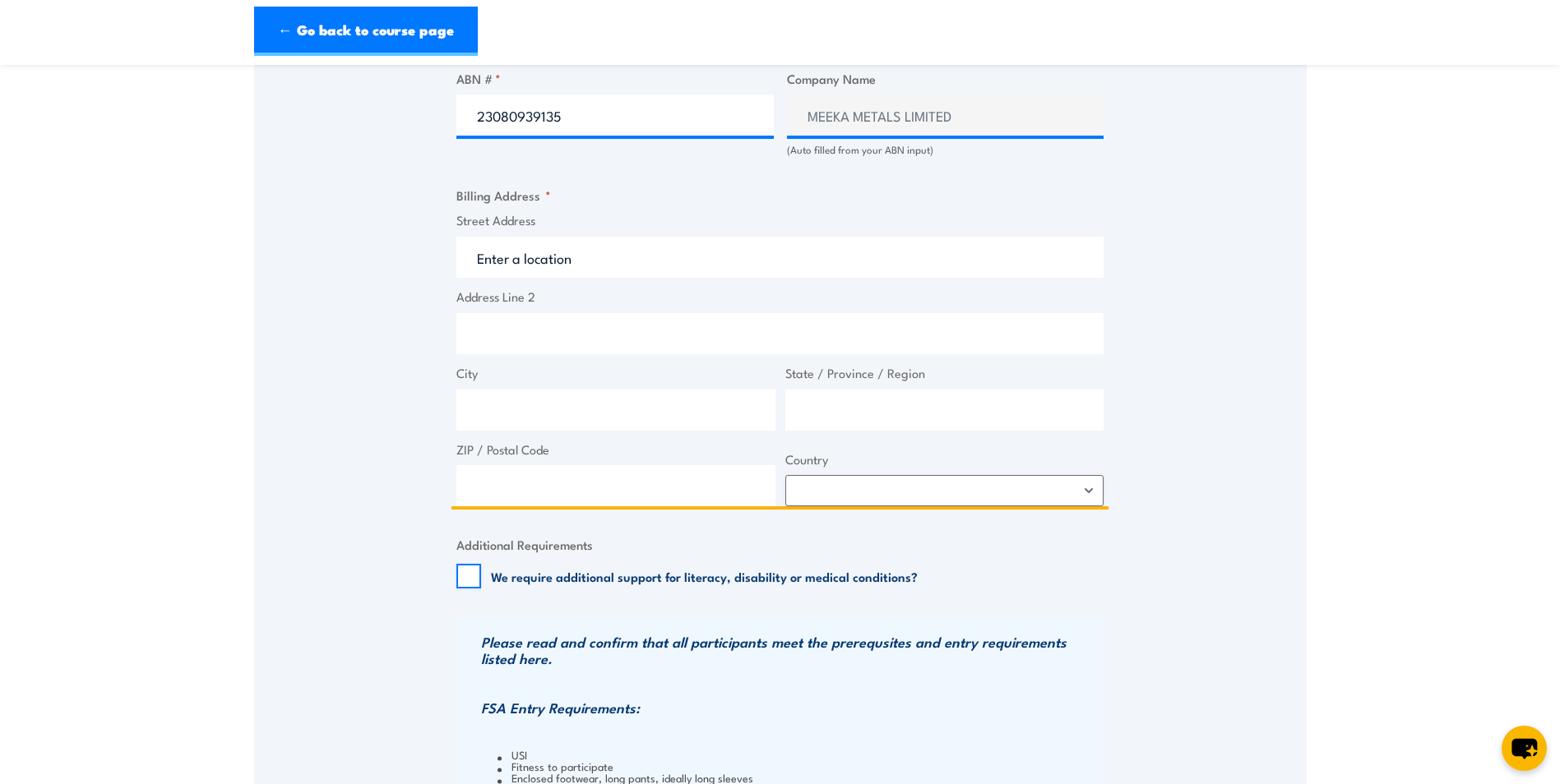
click at [509, 267] on input "Street Address" at bounding box center [780, 257] width 647 height 41
paste input "Second Floor, [STREET_ADDRESS]"
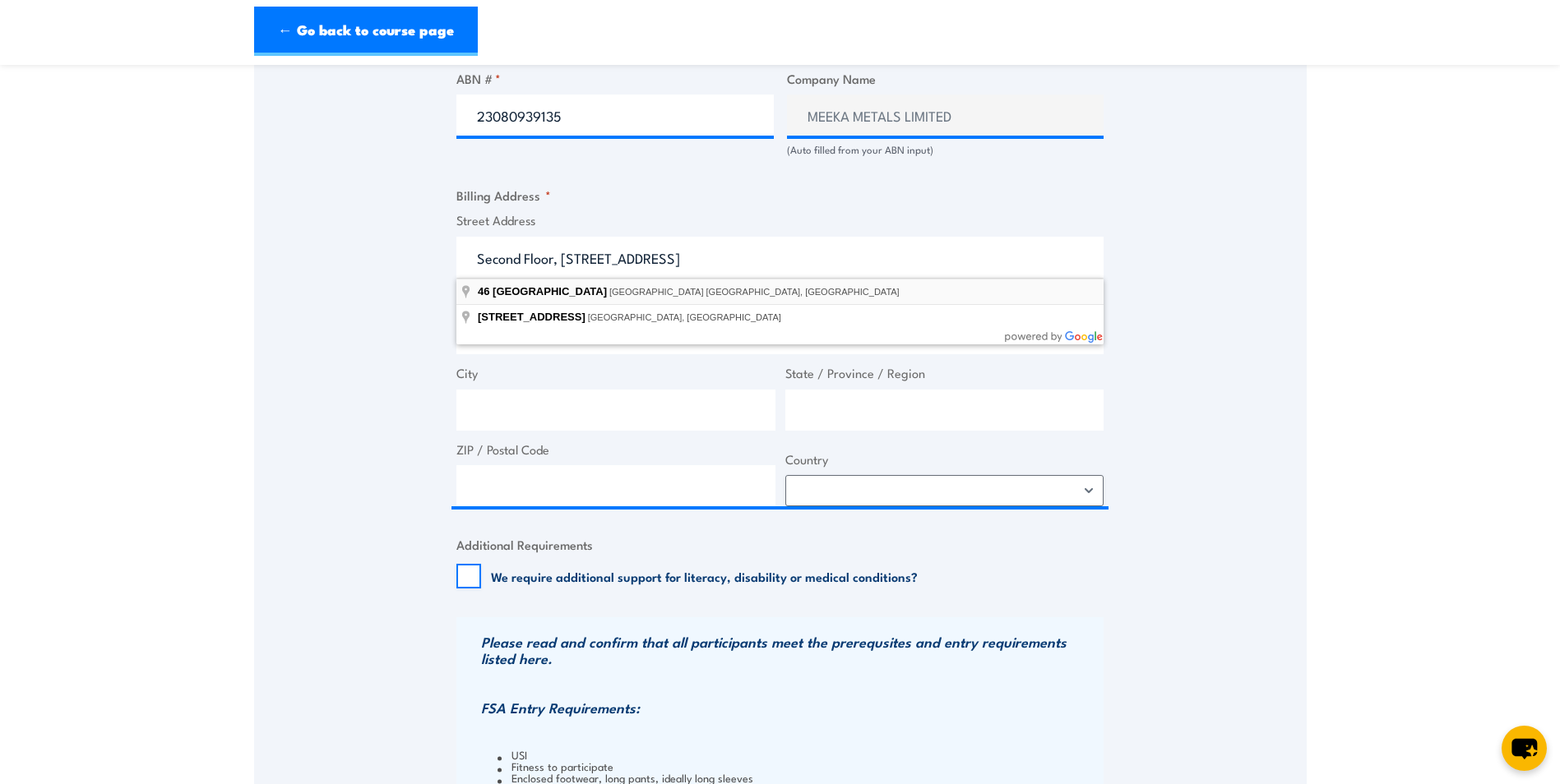
type input "[STREET_ADDRESS]"
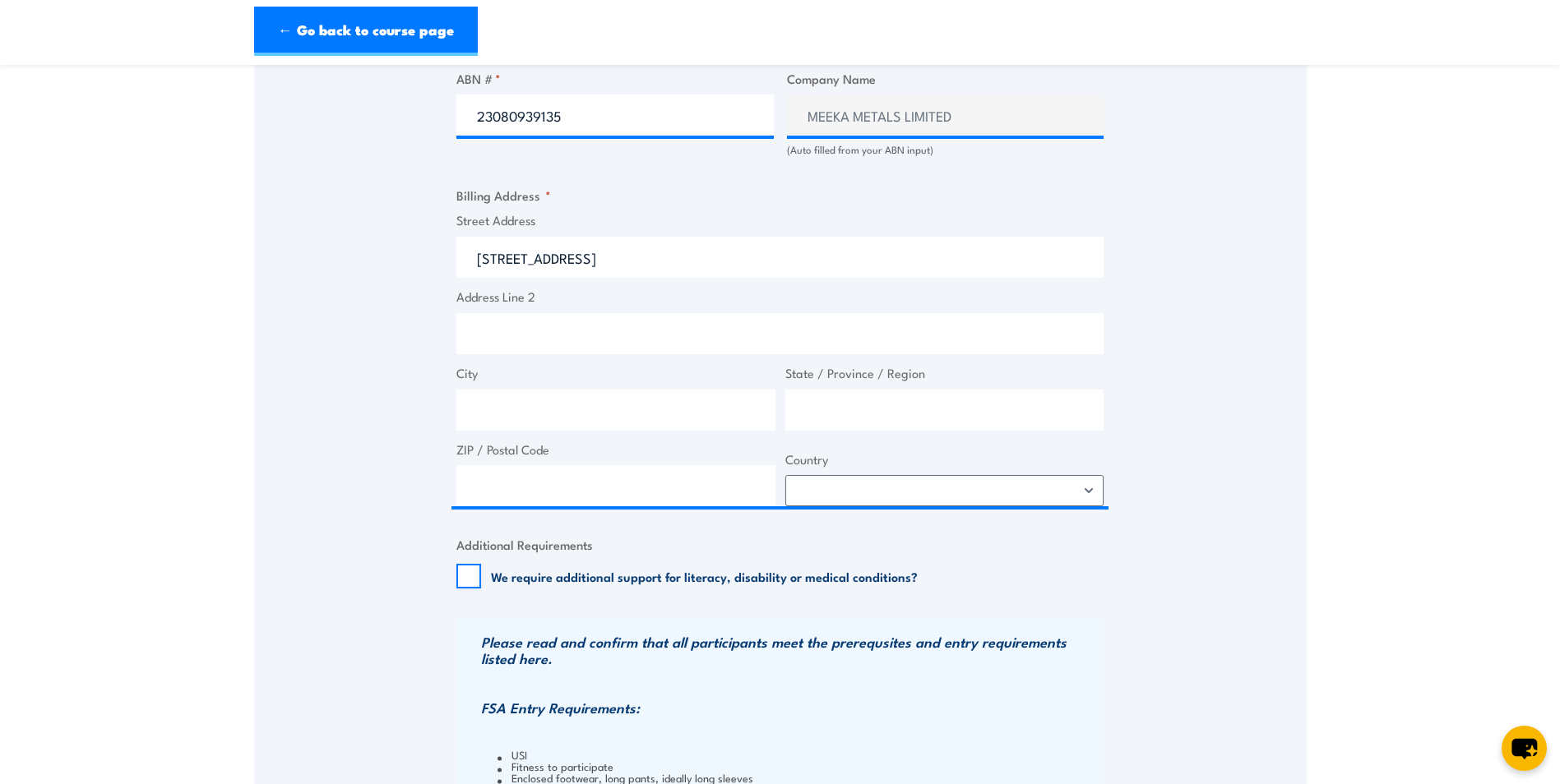
type input "[STREET_ADDRESS]"
type input "[GEOGRAPHIC_DATA]"
type input "6005"
select select "[GEOGRAPHIC_DATA]"
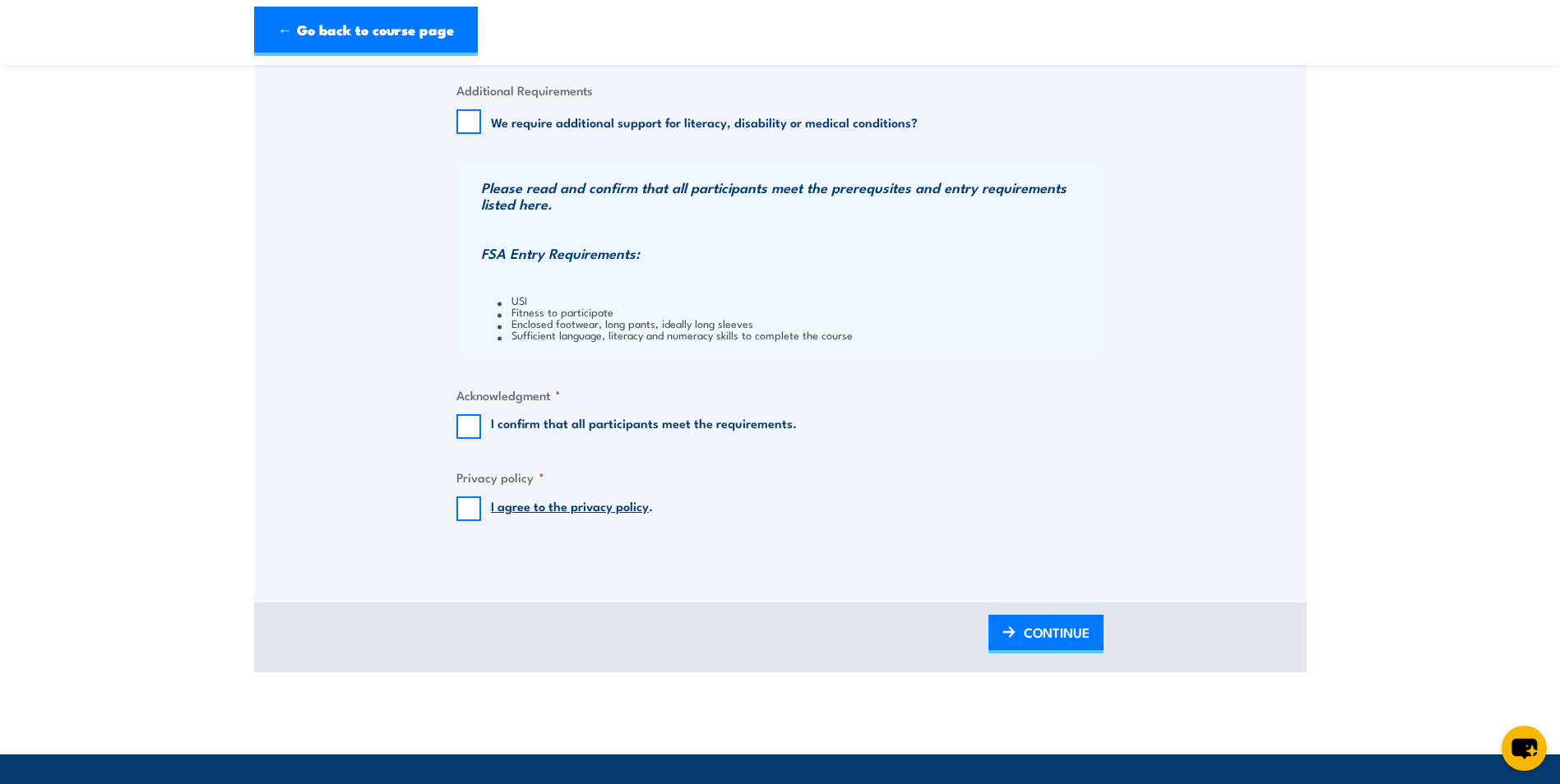
scroll to position [1562, 0]
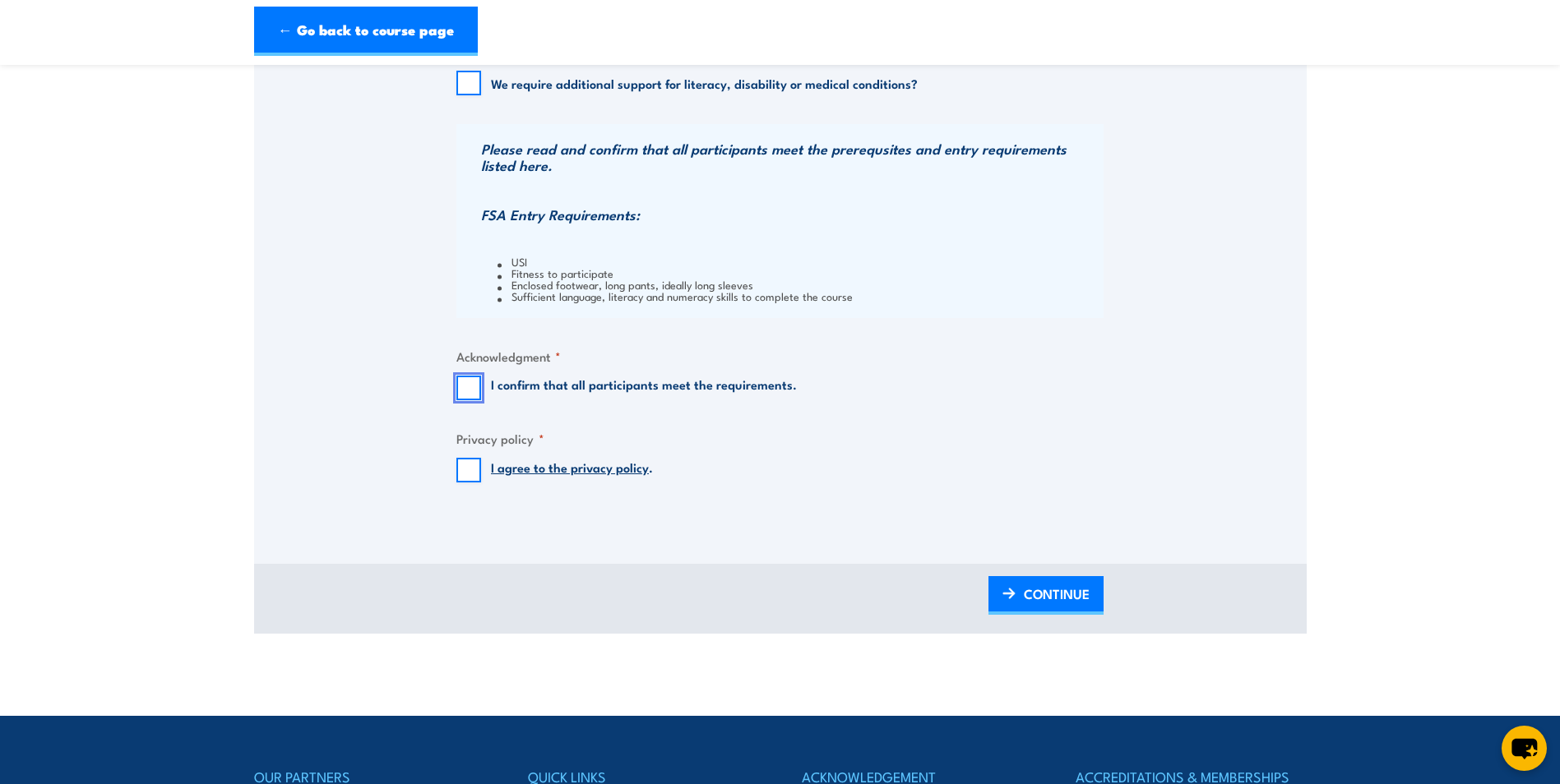
click at [462, 389] on input "I confirm that all participants meet the requirements." at bounding box center [468, 388] width 24 height 24
checkbox input "true"
click at [467, 469] on input "I agree to the privacy policy ." at bounding box center [468, 470] width 24 height 24
checkbox input "true"
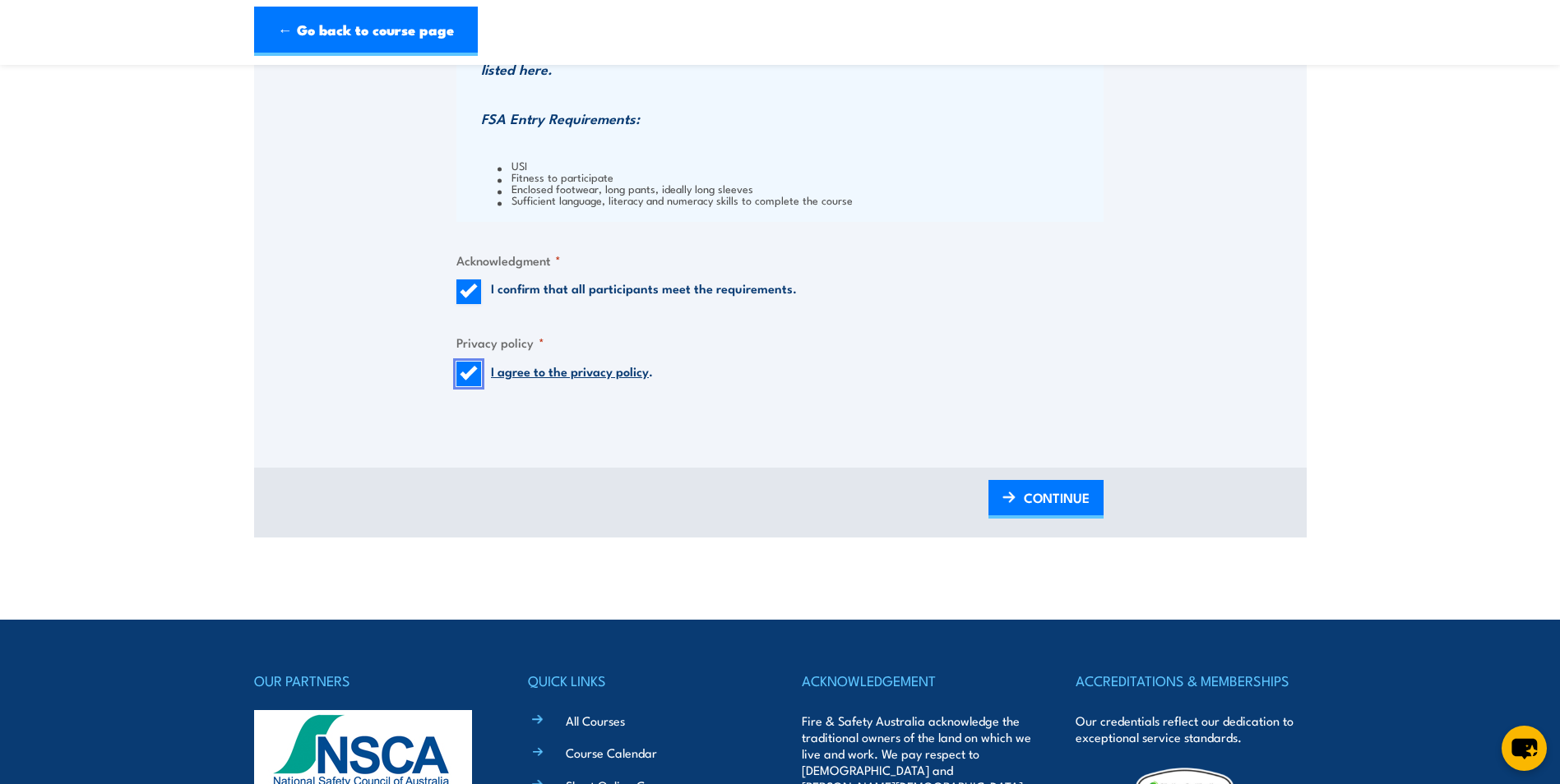
scroll to position [1644, 0]
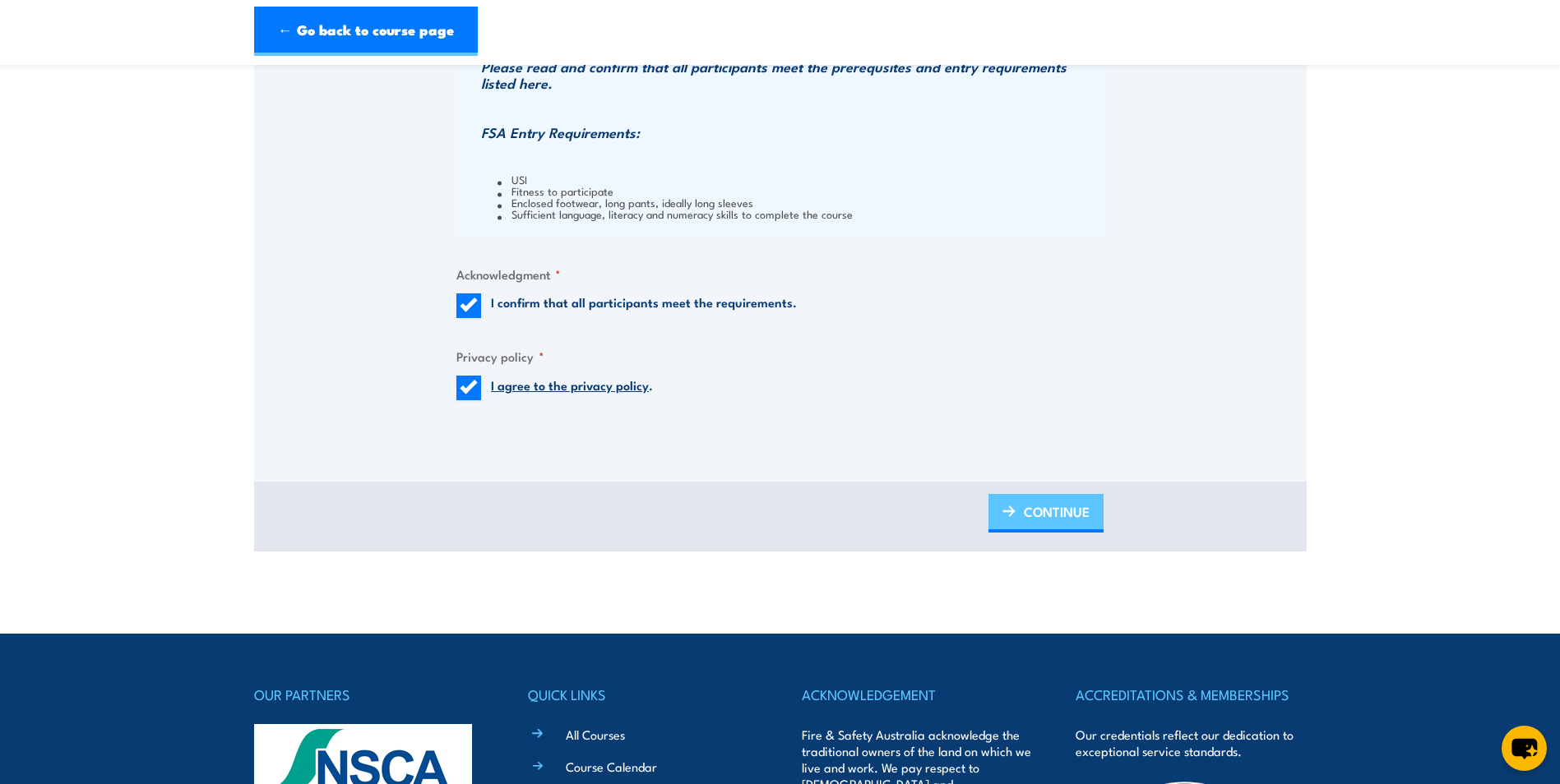
click at [1049, 520] on span "CONTINUE" at bounding box center [1056, 512] width 66 height 44
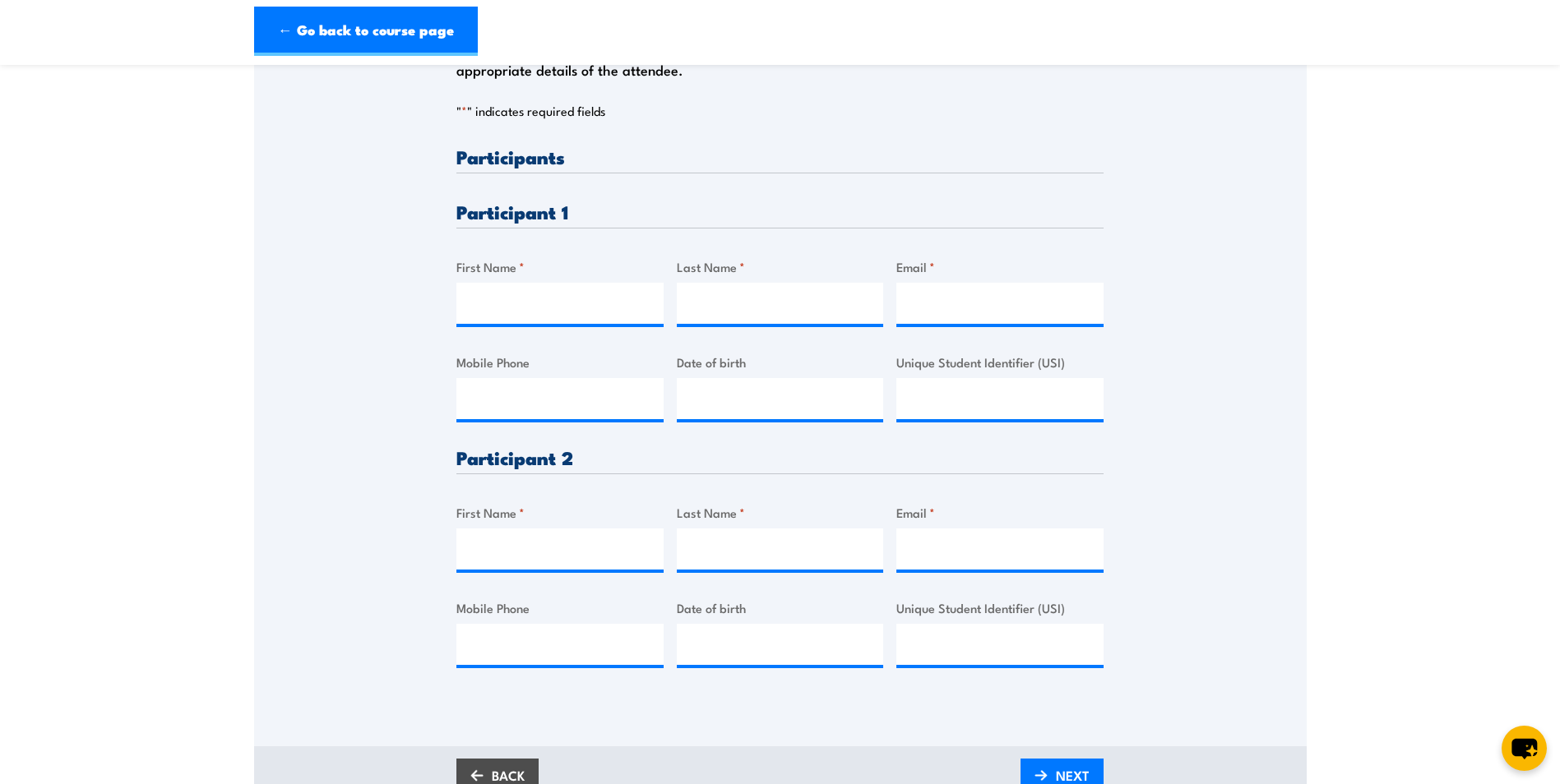
scroll to position [411, 0]
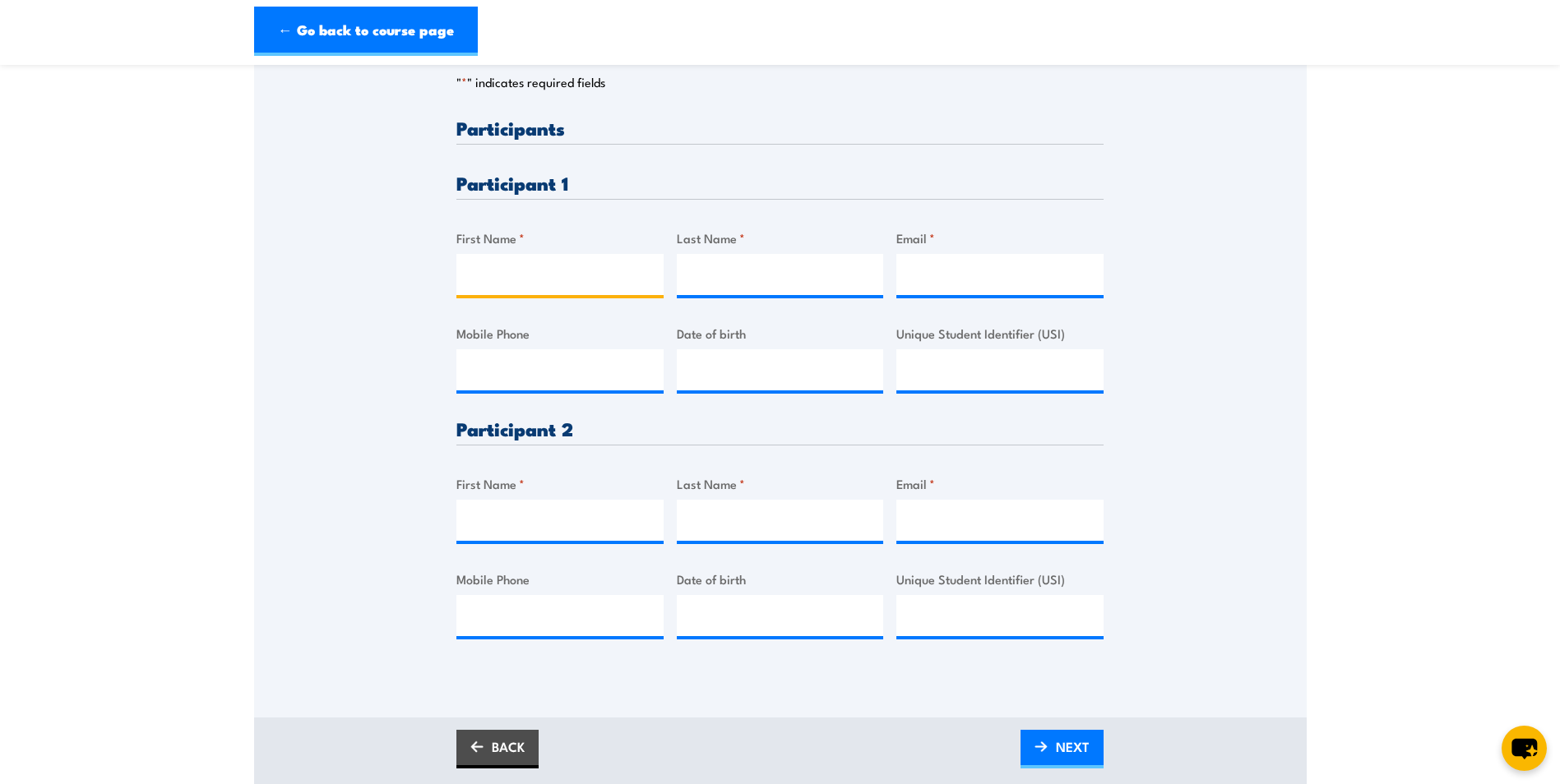
click at [517, 271] on input "First Name *" at bounding box center [560, 274] width 207 height 41
type input "[PERSON_NAME]"
click at [726, 270] on input "Last Name *" at bounding box center [780, 274] width 207 height 41
click at [724, 291] on input "Last Name *" at bounding box center [780, 274] width 207 height 41
type input "[PERSON_NAME]"
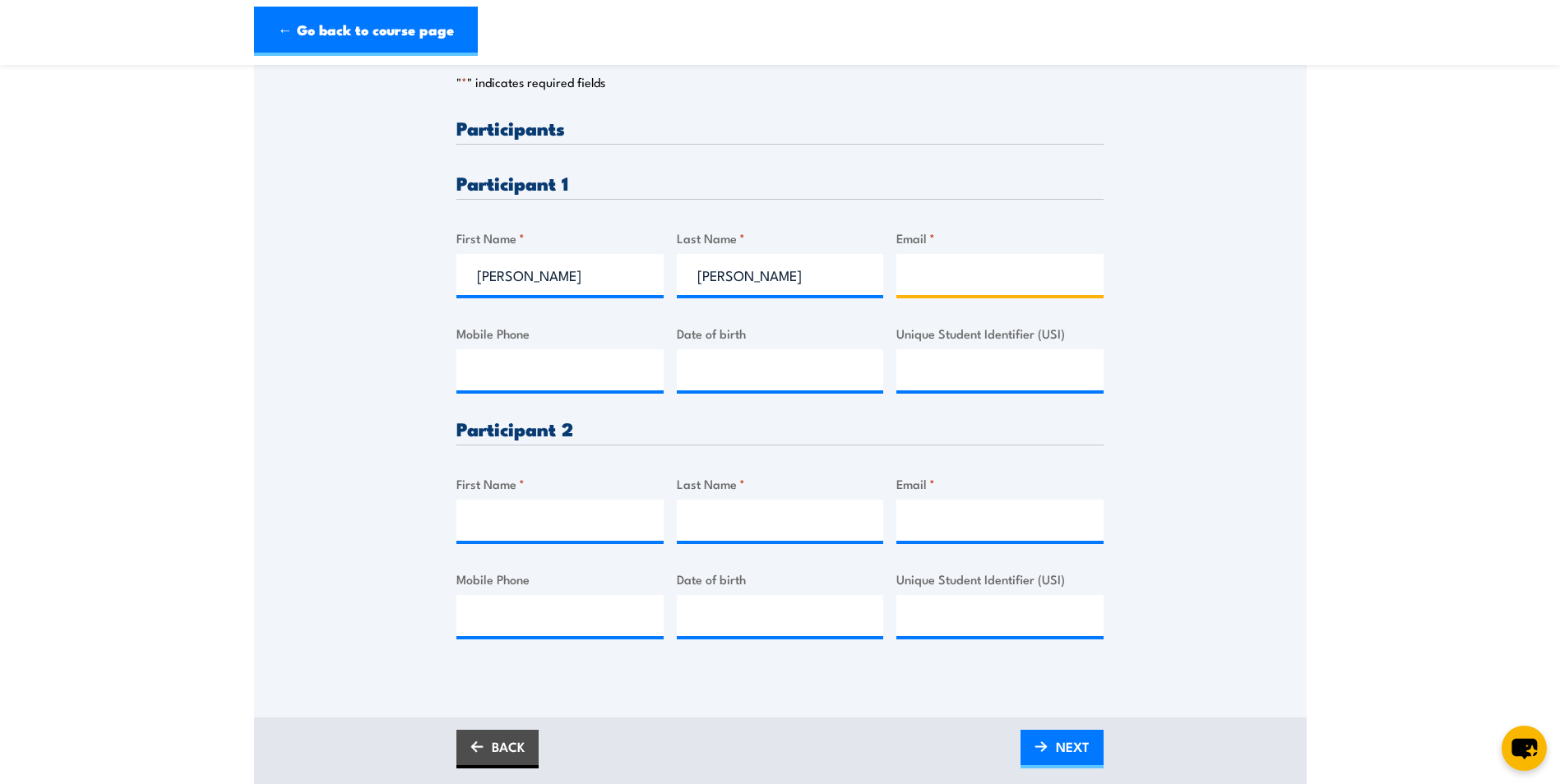
click at [944, 278] on input "Email *" at bounding box center [1000, 274] width 207 height 41
click at [957, 277] on input "Email *" at bounding box center [1000, 274] width 207 height 41
type input "[EMAIL_ADDRESS][DOMAIN_NAME]"
click at [823, 310] on div "Please provide names and contact details for each of the participants below. No…" at bounding box center [780, 391] width 647 height 547
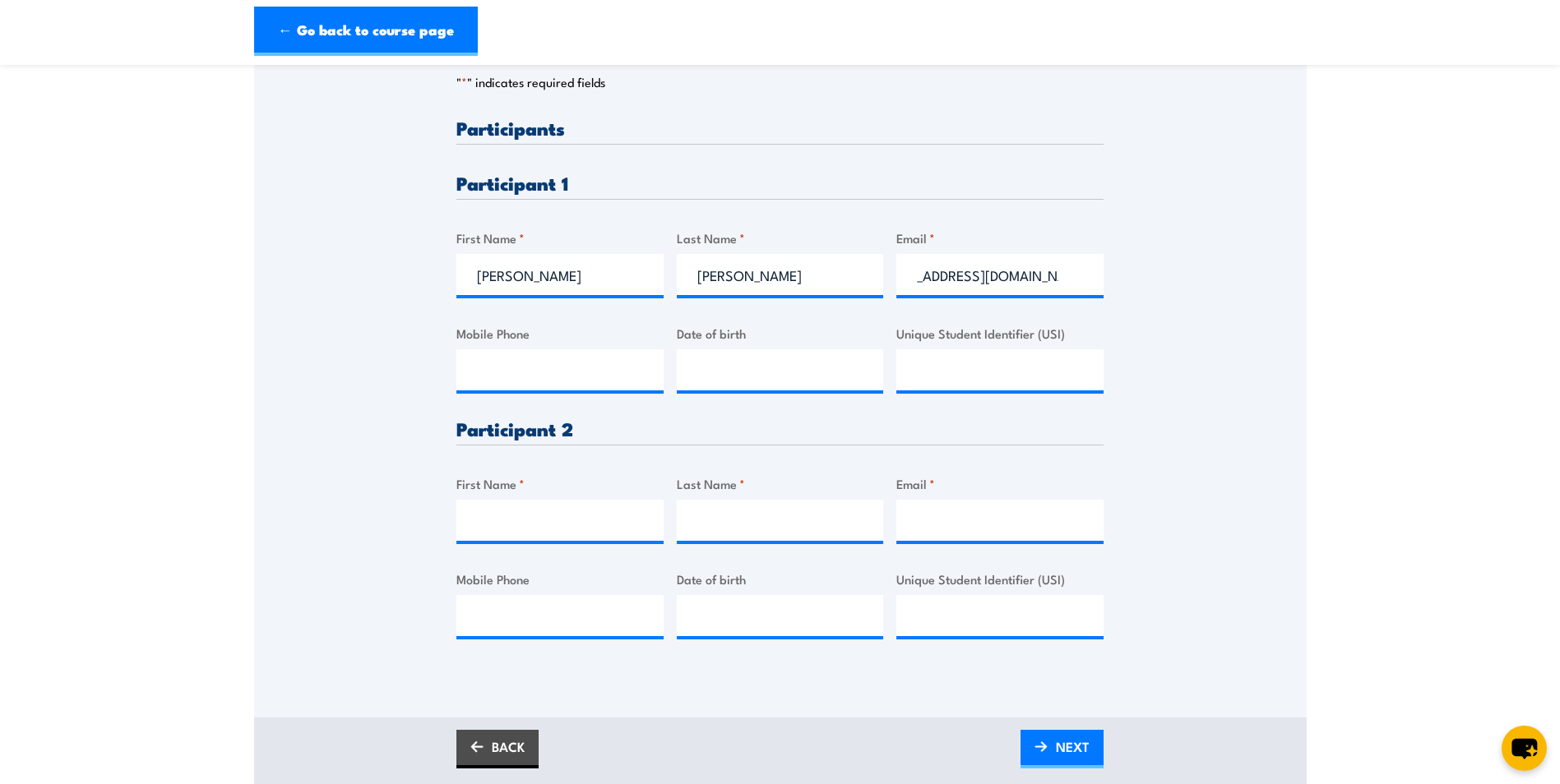
scroll to position [0, 0]
click at [513, 358] on input "Mobile Phone" at bounding box center [560, 369] width 207 height 41
click at [512, 383] on input "Mobile Phone" at bounding box center [560, 369] width 207 height 41
type input "044"
click at [947, 516] on input "Email *" at bounding box center [1000, 520] width 207 height 41
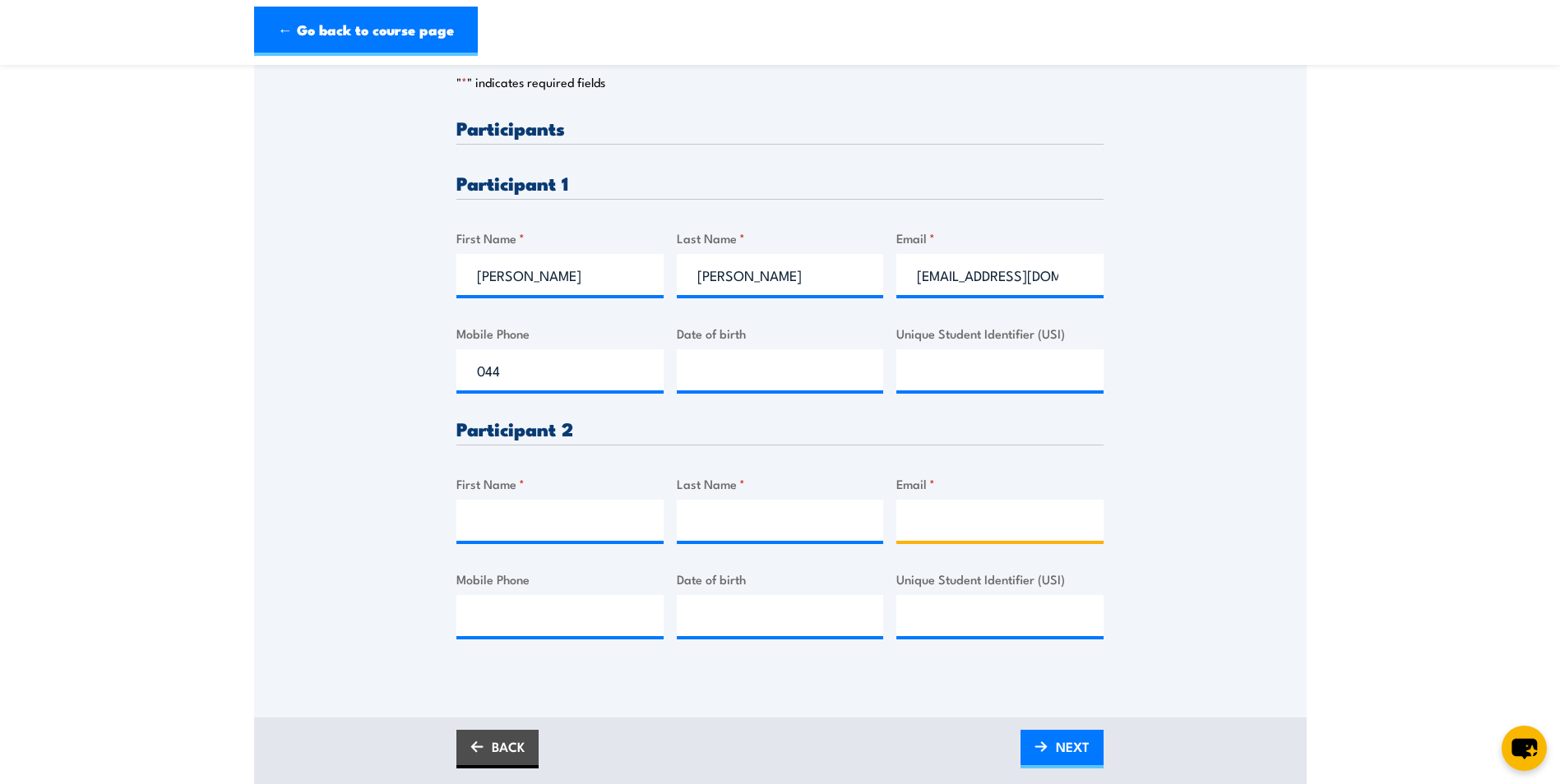
paste input "[EMAIL_ADDRESS][DOMAIN_NAME]"
type input "[EMAIL_ADDRESS][DOMAIN_NAME]"
click at [975, 369] on input "Unique Student Identifier (USI)" at bounding box center [1000, 369] width 207 height 41
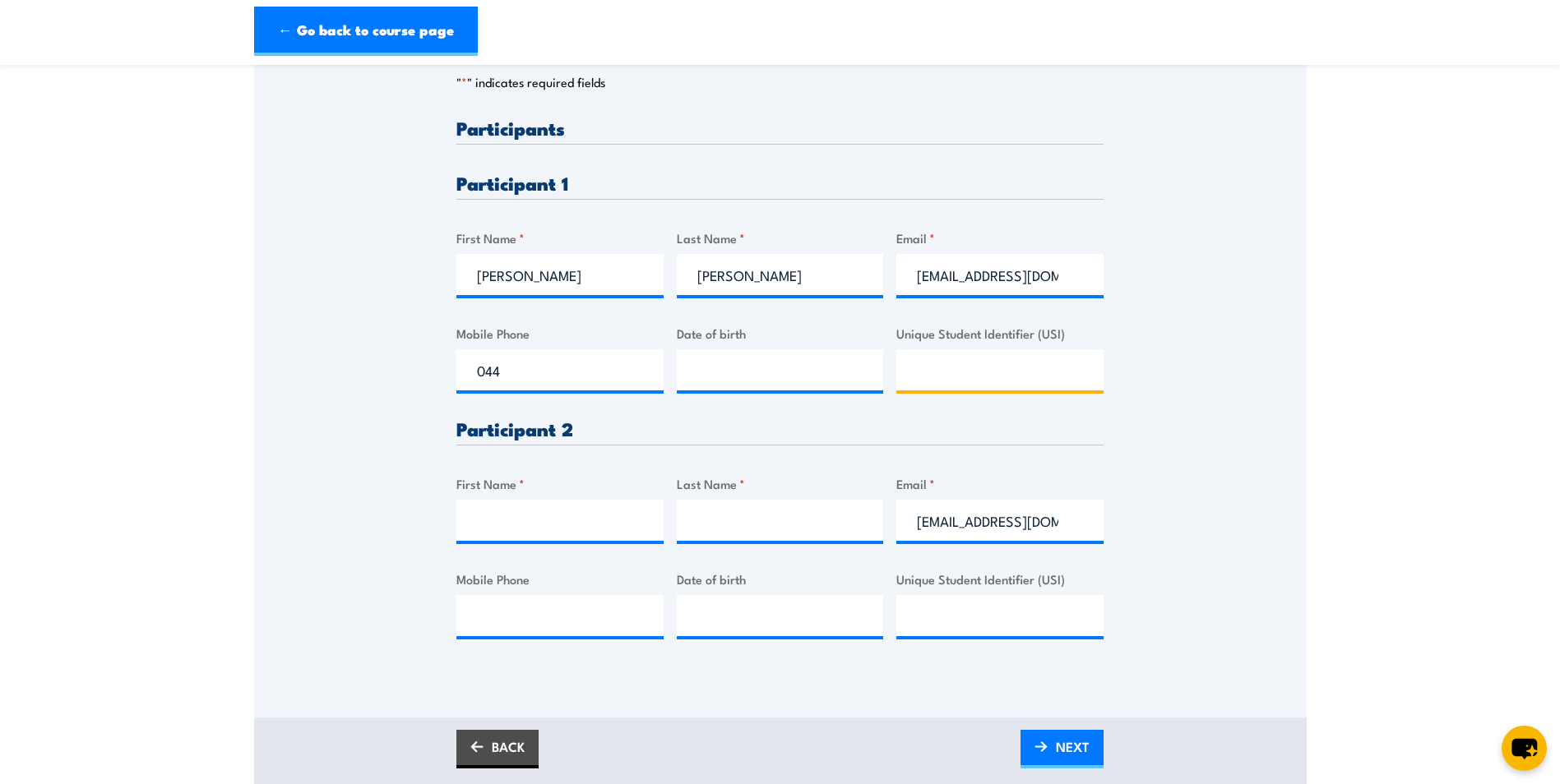
paste input "MCVV68WLH8"
type input "MCVV68WLH8"
click at [940, 614] on input "Unique Student Identifier (USI)" at bounding box center [1000, 616] width 207 height 41
paste input "UM2MLBC59L"
type input "UM2MLBC59L"
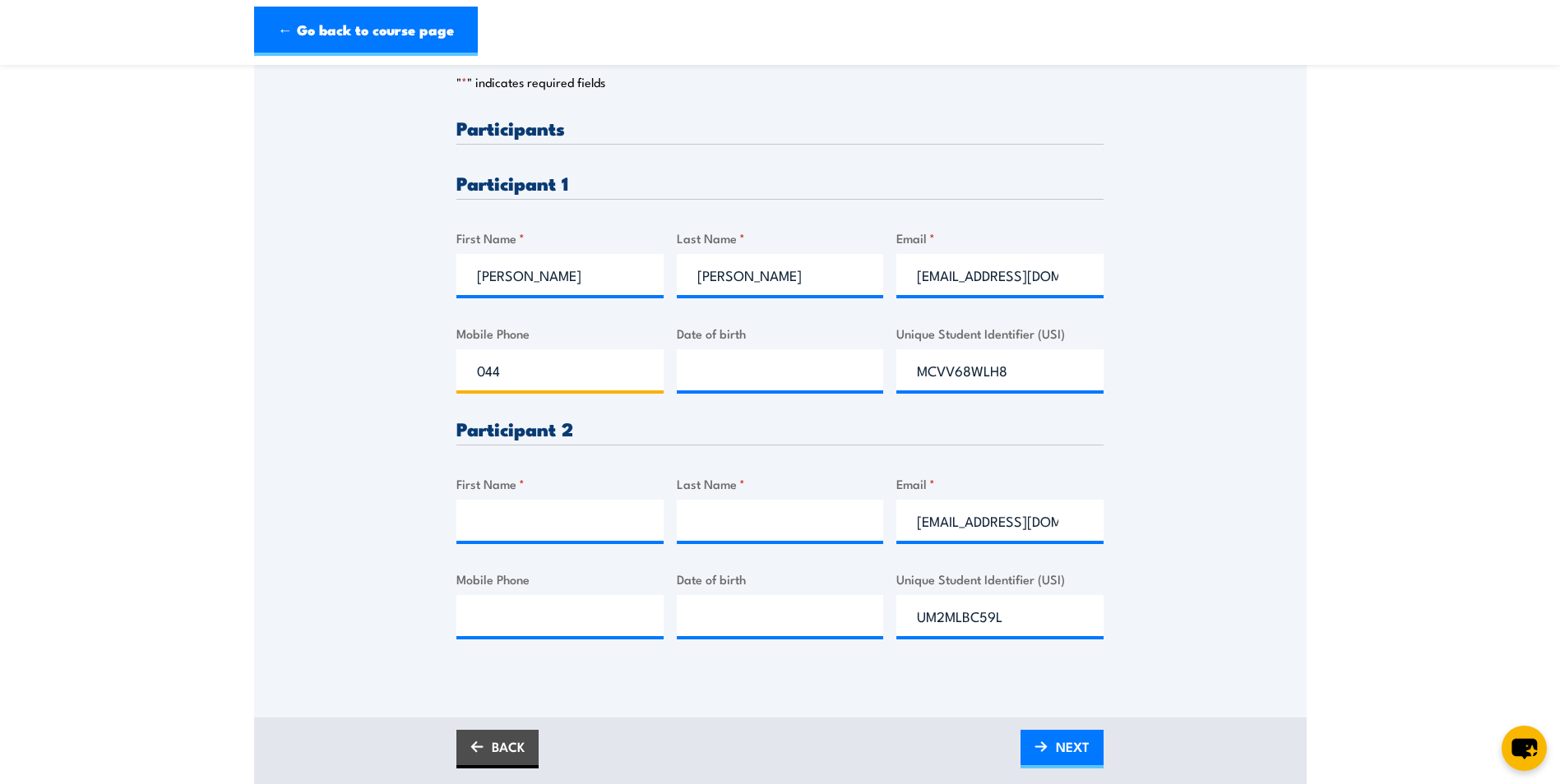
click at [538, 372] on input "044" at bounding box center [560, 369] width 207 height 41
type input "0448179703"
click at [712, 381] on input "__/__/____" at bounding box center [780, 369] width 207 height 41
type input "[DATE]"
click at [508, 524] on input "First Name *" at bounding box center [560, 520] width 207 height 41
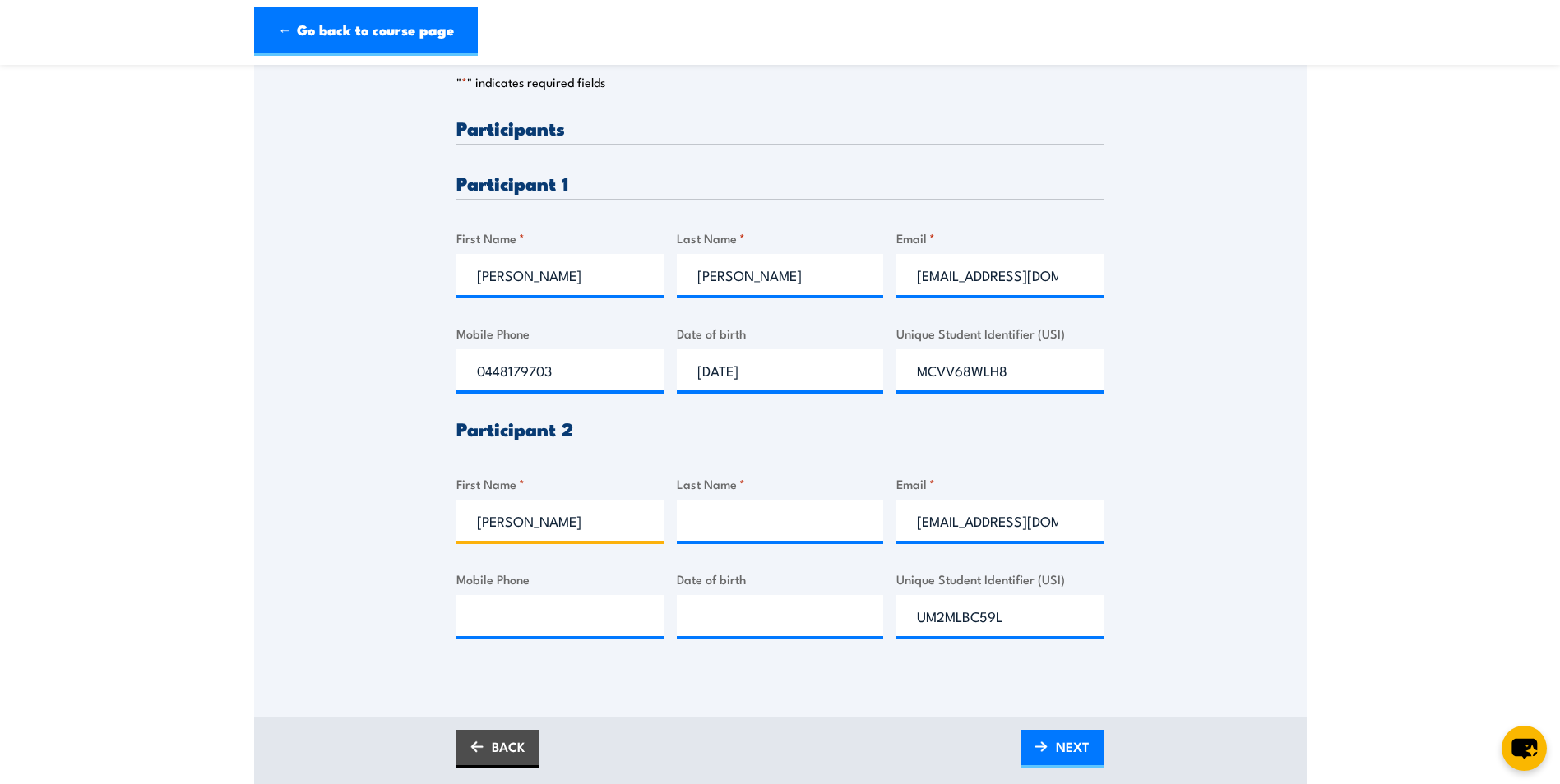
type input "[PERSON_NAME]"
click at [778, 518] on input "Last Name *" at bounding box center [780, 520] width 207 height 41
type input "[PERSON_NAME]"
click at [579, 602] on input "Mobile Phone" at bounding box center [560, 616] width 207 height 41
click at [736, 620] on input "__/__/____" at bounding box center [780, 616] width 207 height 41
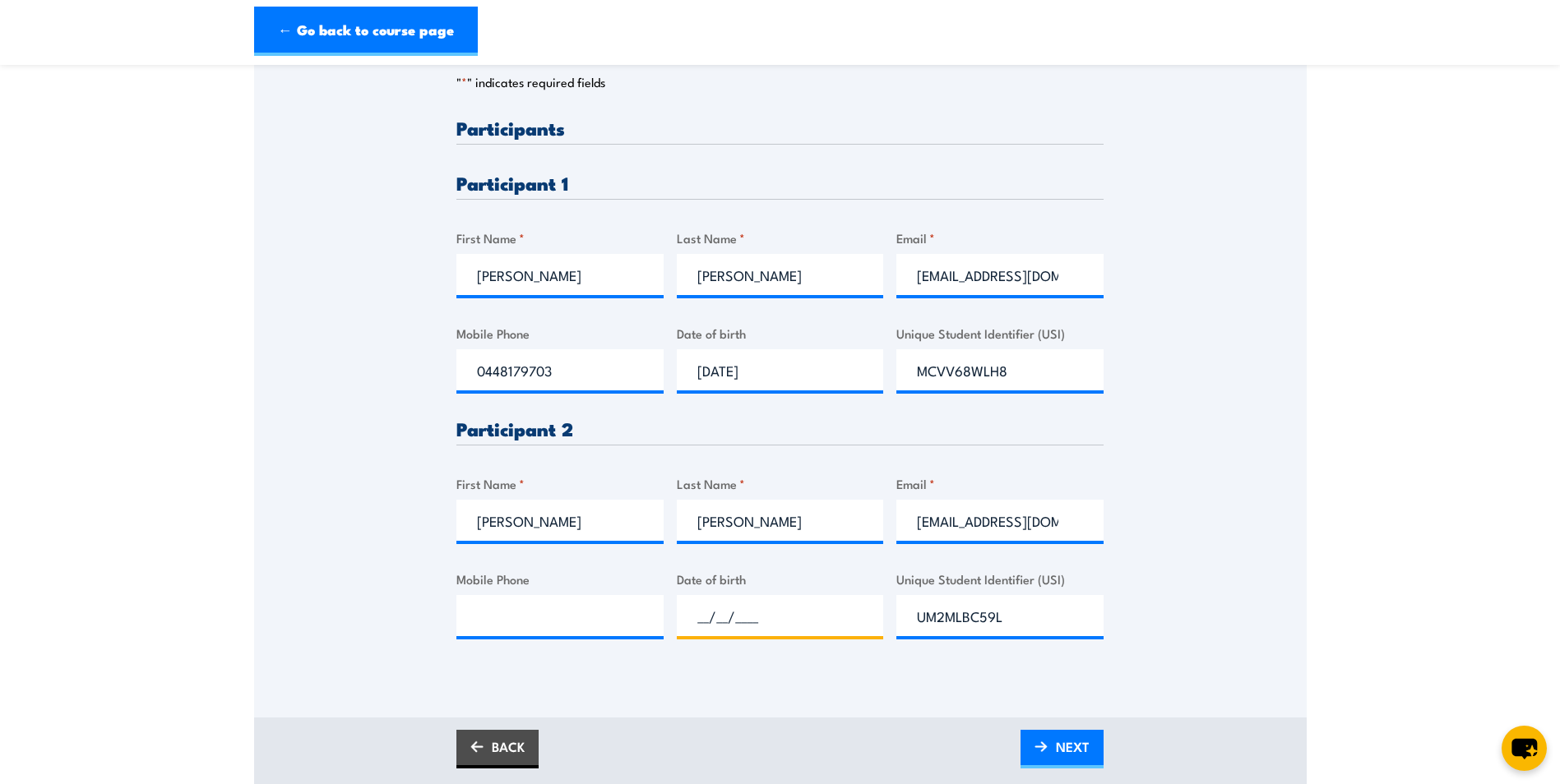
click at [696, 620] on input "__/__/____" at bounding box center [780, 616] width 207 height 41
type input "[DATE]"
click at [480, 612] on input "Mobile Phone" at bounding box center [560, 616] width 207 height 41
type input "0477259964"
click at [315, 609] on div "Please provide names and contact details for each of the participants below. No…" at bounding box center [780, 284] width 1052 height 775
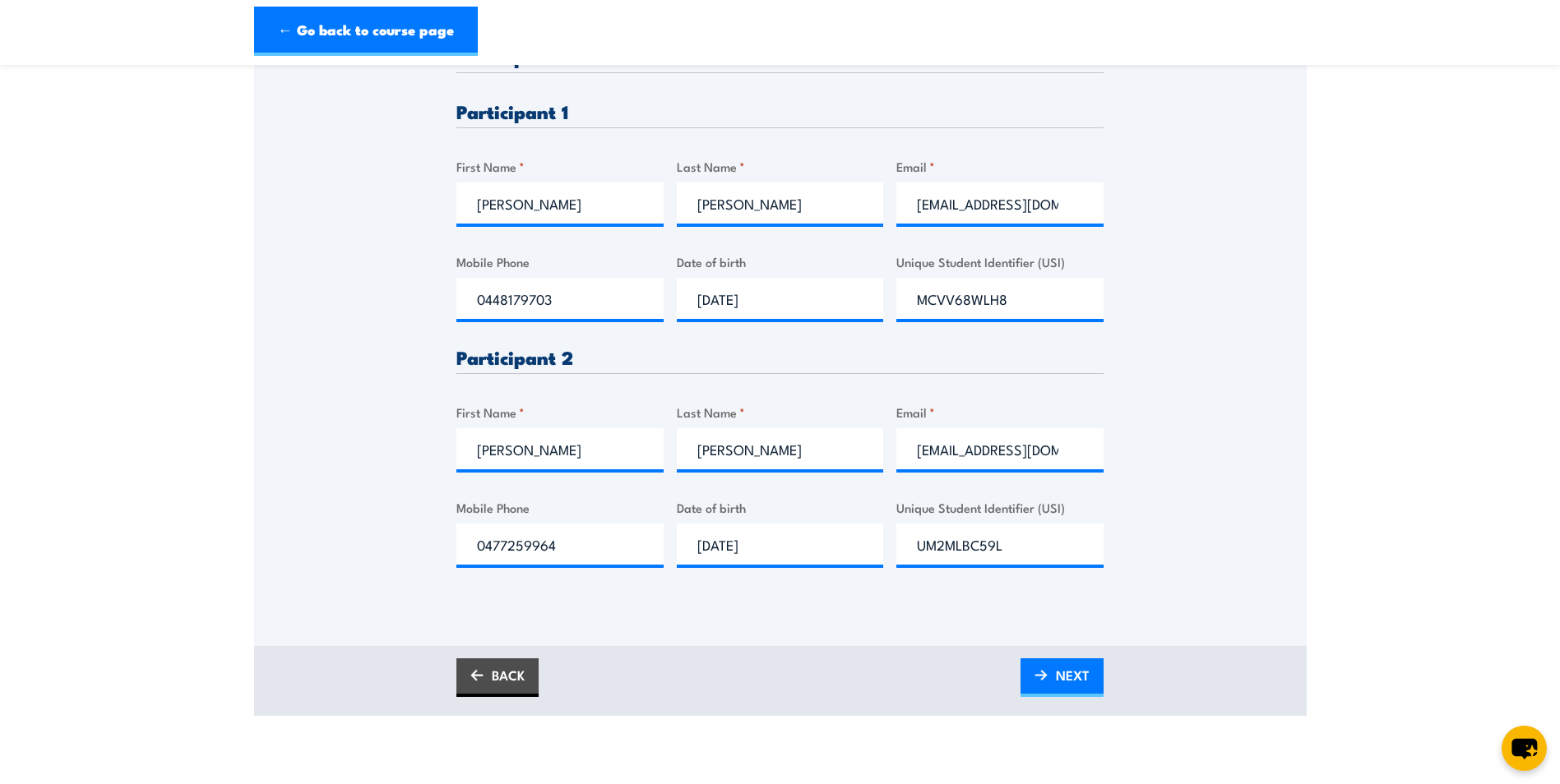
scroll to position [575, 0]
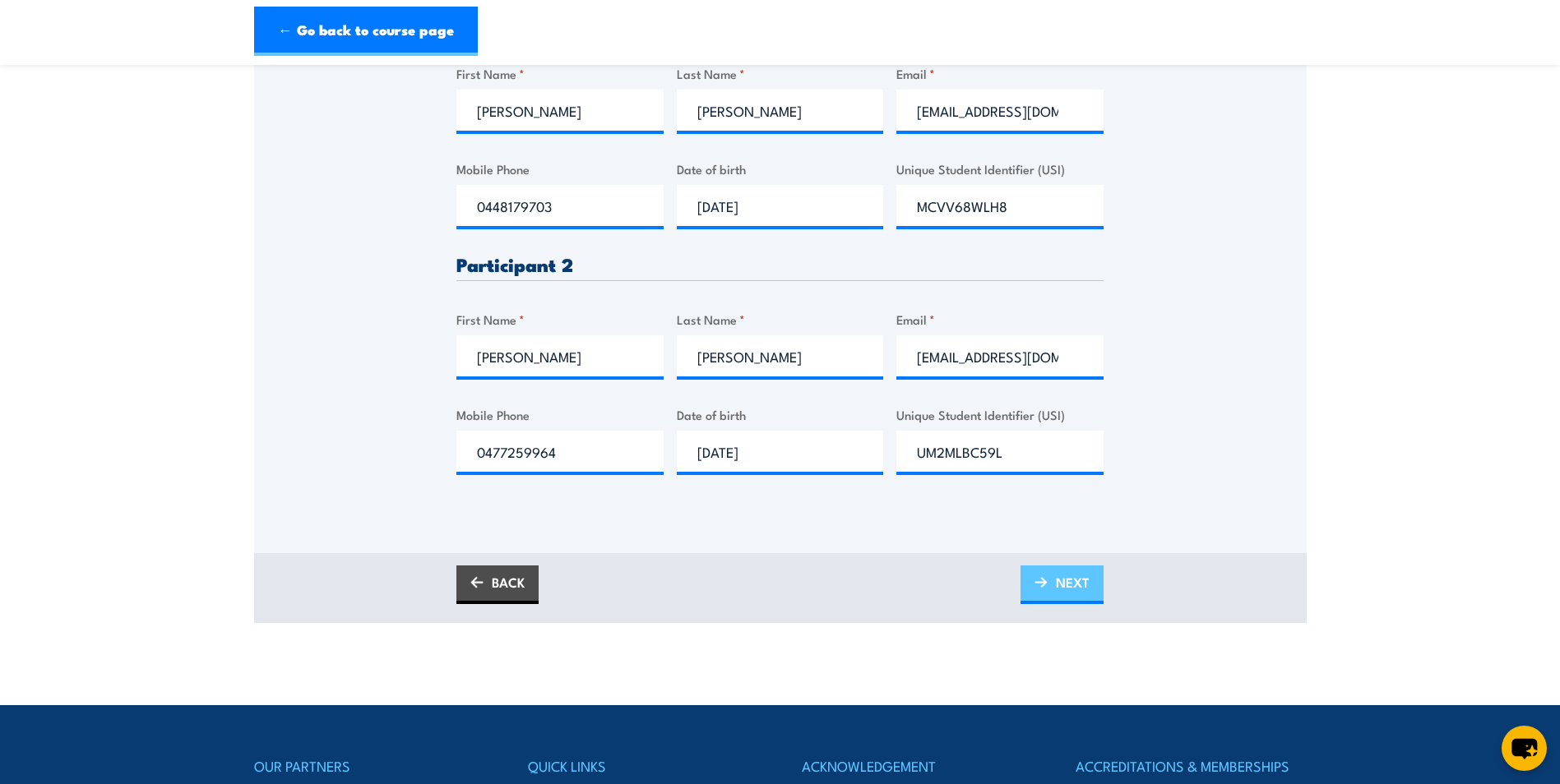
click at [1083, 597] on span "NEXT" at bounding box center [1072, 582] width 34 height 44
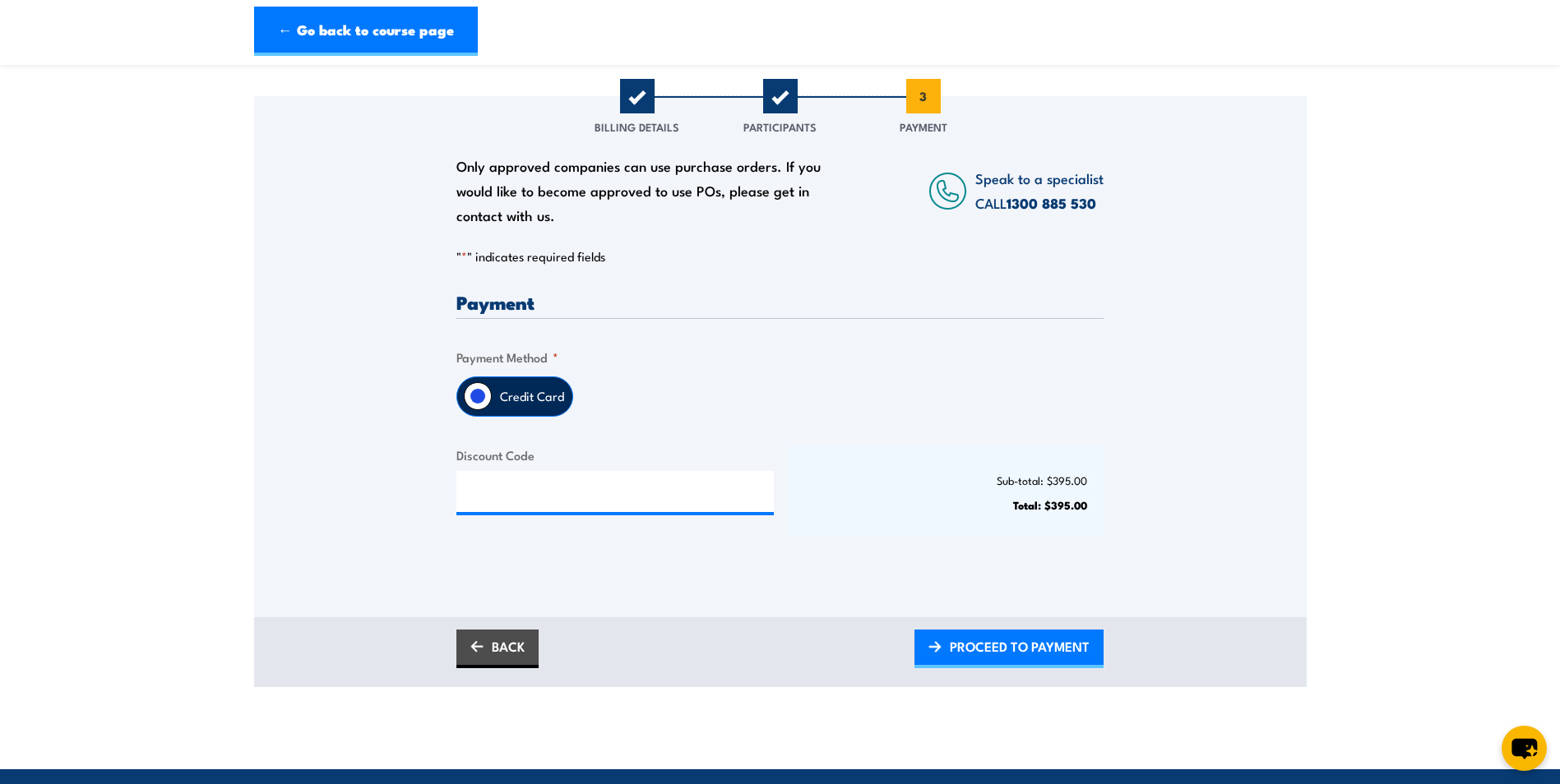
scroll to position [329, 0]
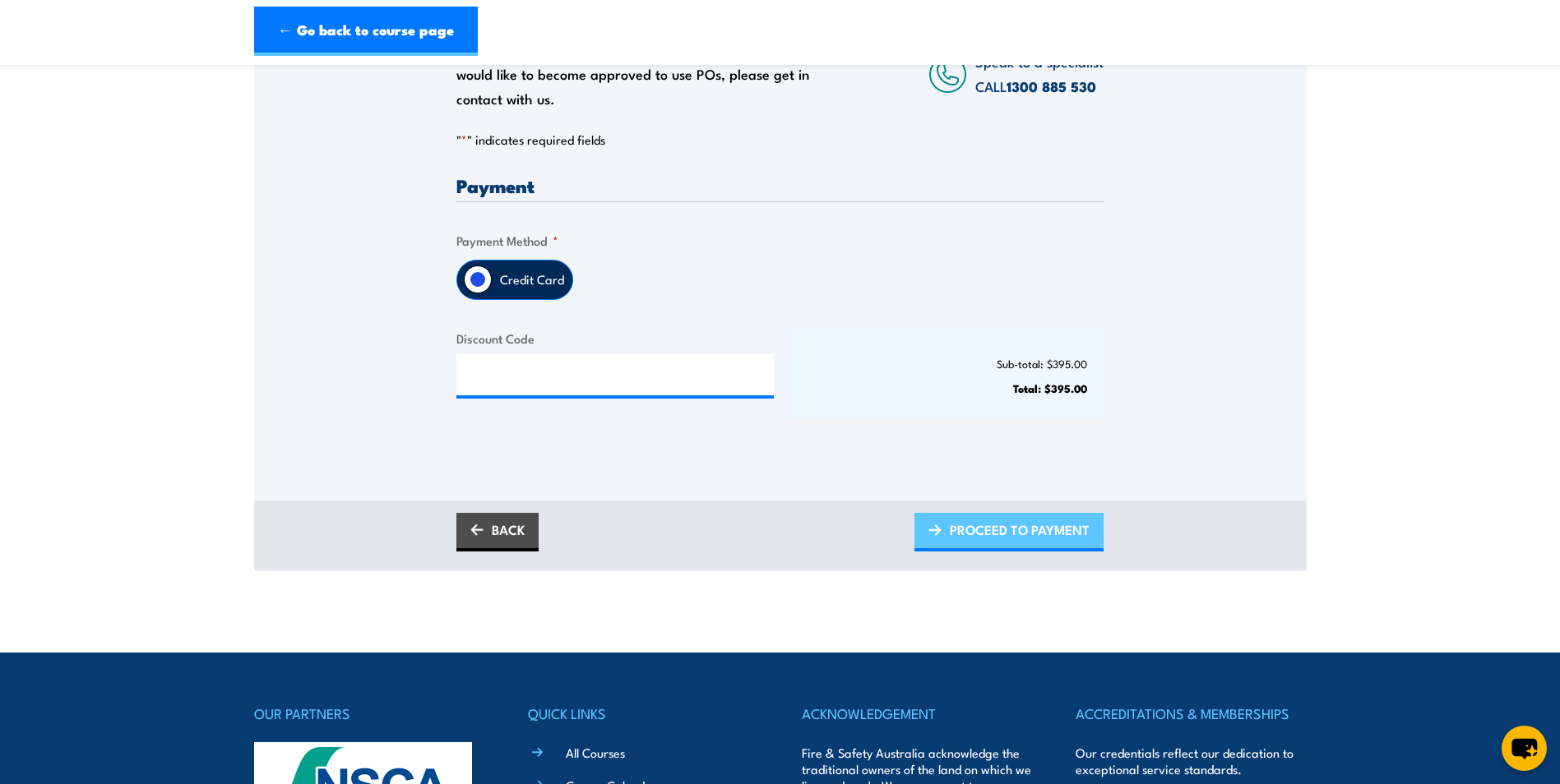
click at [944, 538] on link "PROCEED TO PAYMENT" at bounding box center [1009, 532] width 189 height 39
